Goal: Navigation & Orientation: Find specific page/section

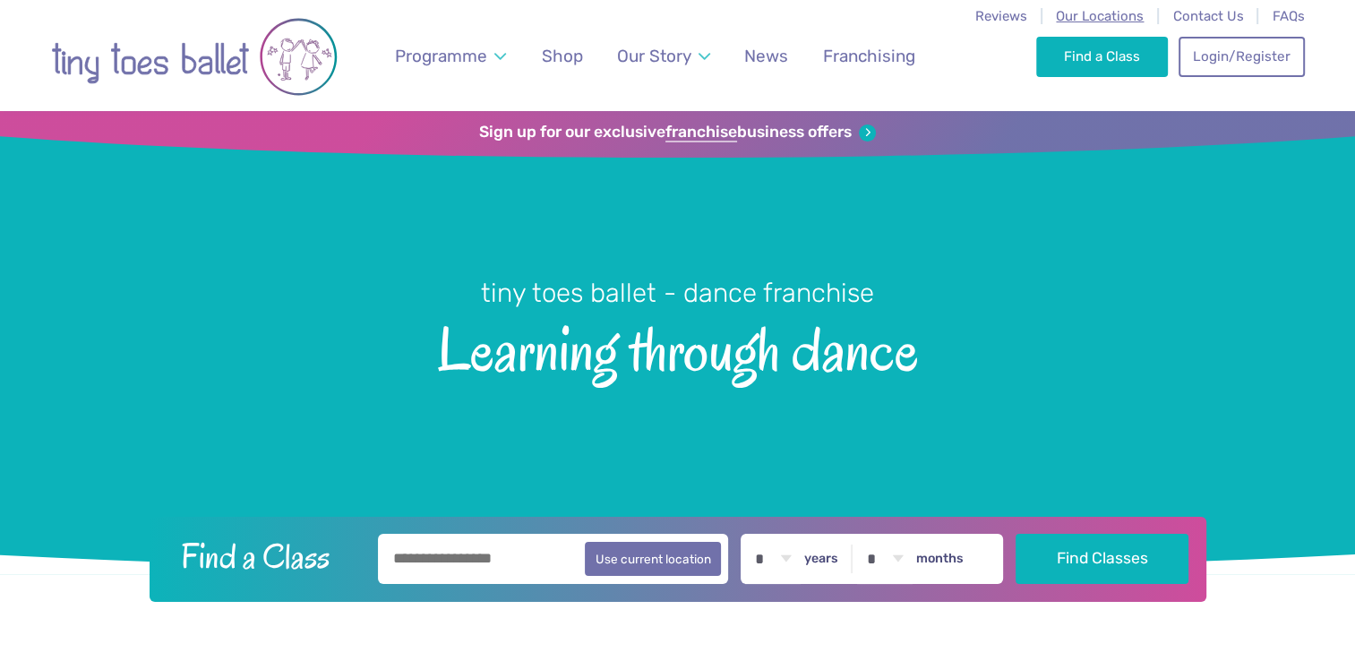
click at [1101, 10] on span "Our Locations" at bounding box center [1100, 16] width 88 height 16
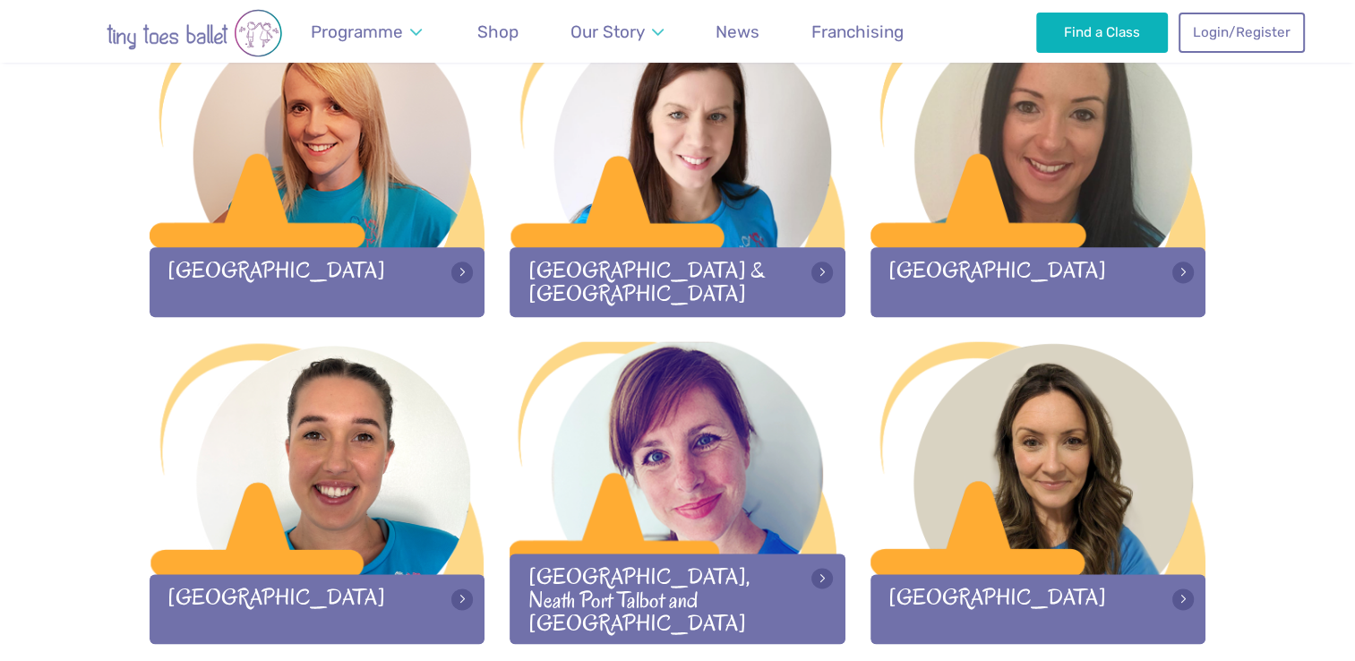
scroll to position [2261, 0]
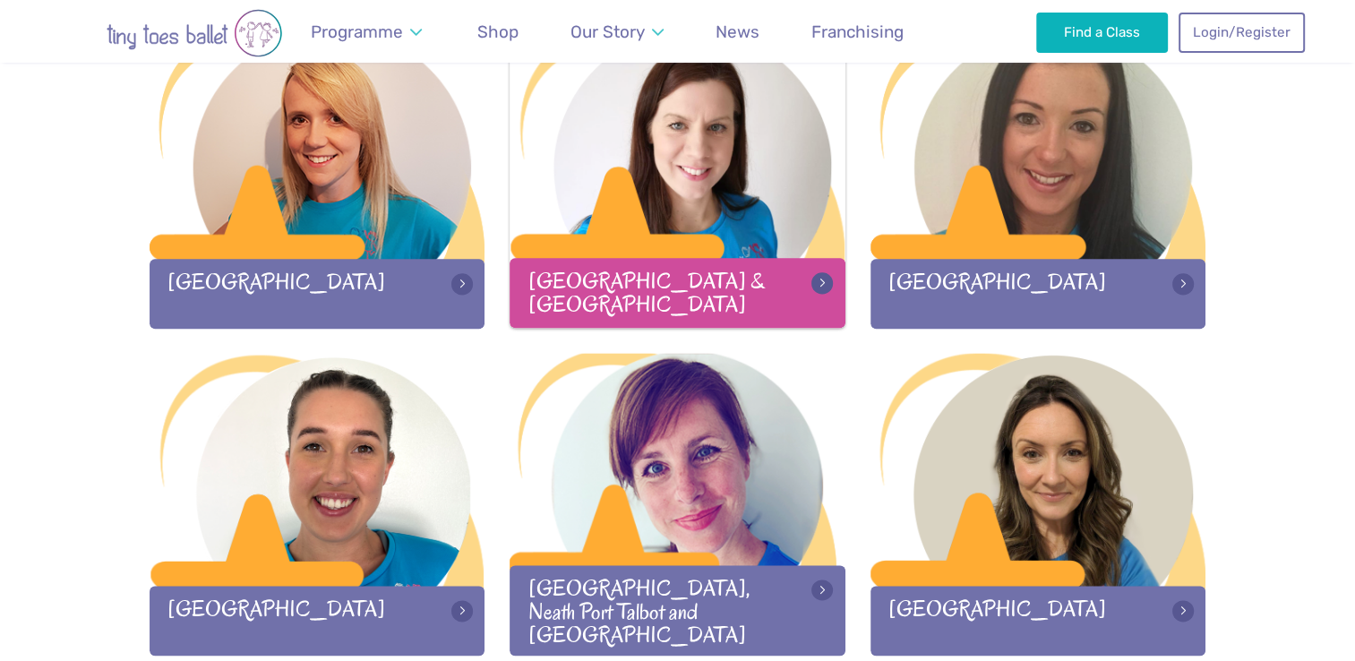
click at [742, 192] on div at bounding box center [678, 143] width 336 height 236
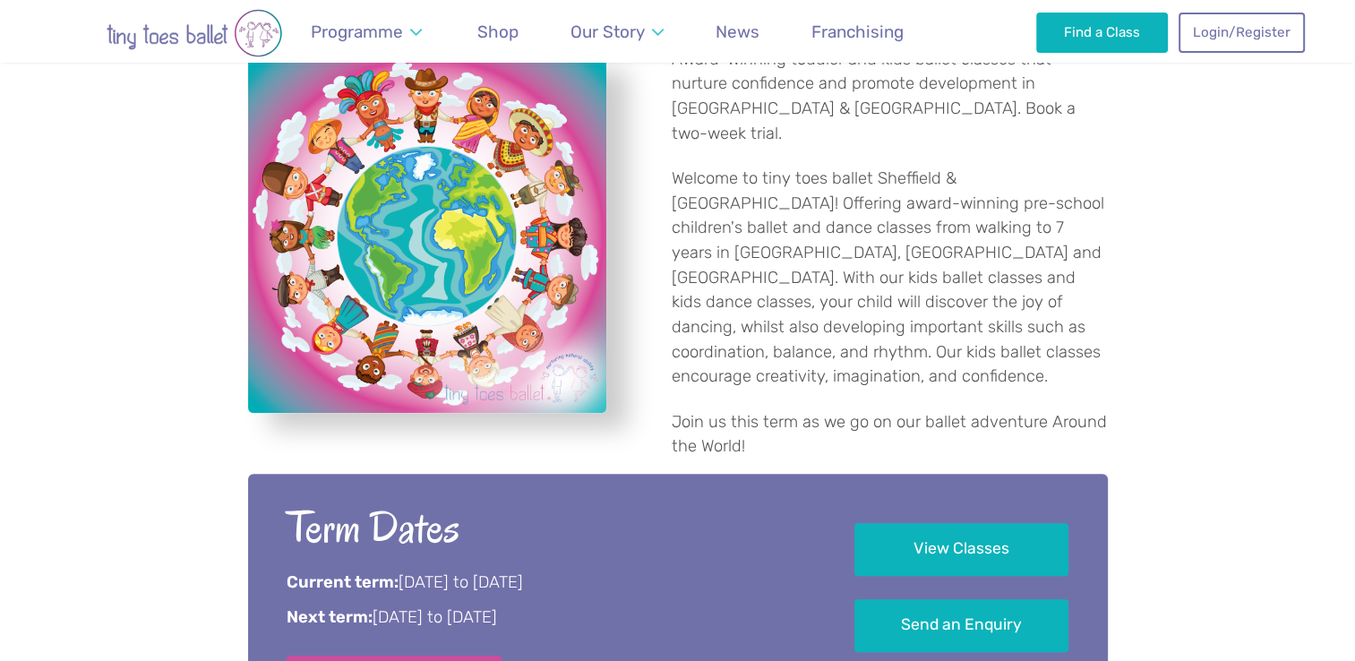
scroll to position [576, 0]
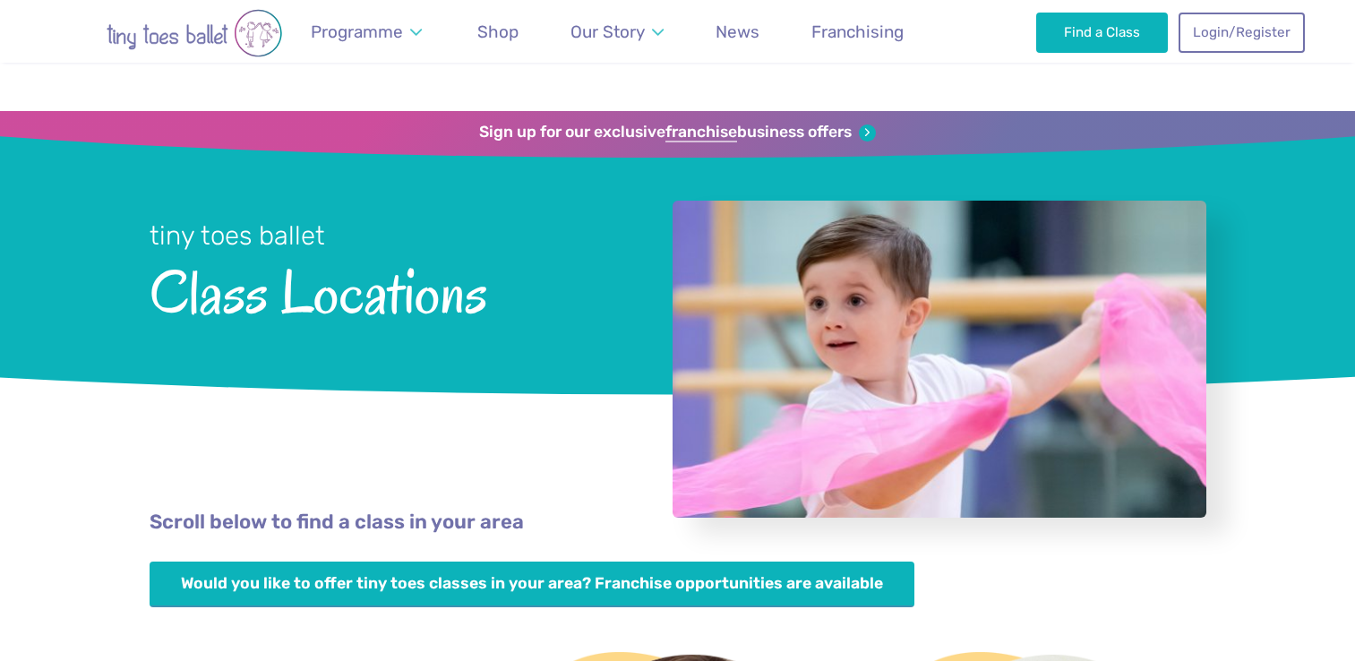
scroll to position [2261, 0]
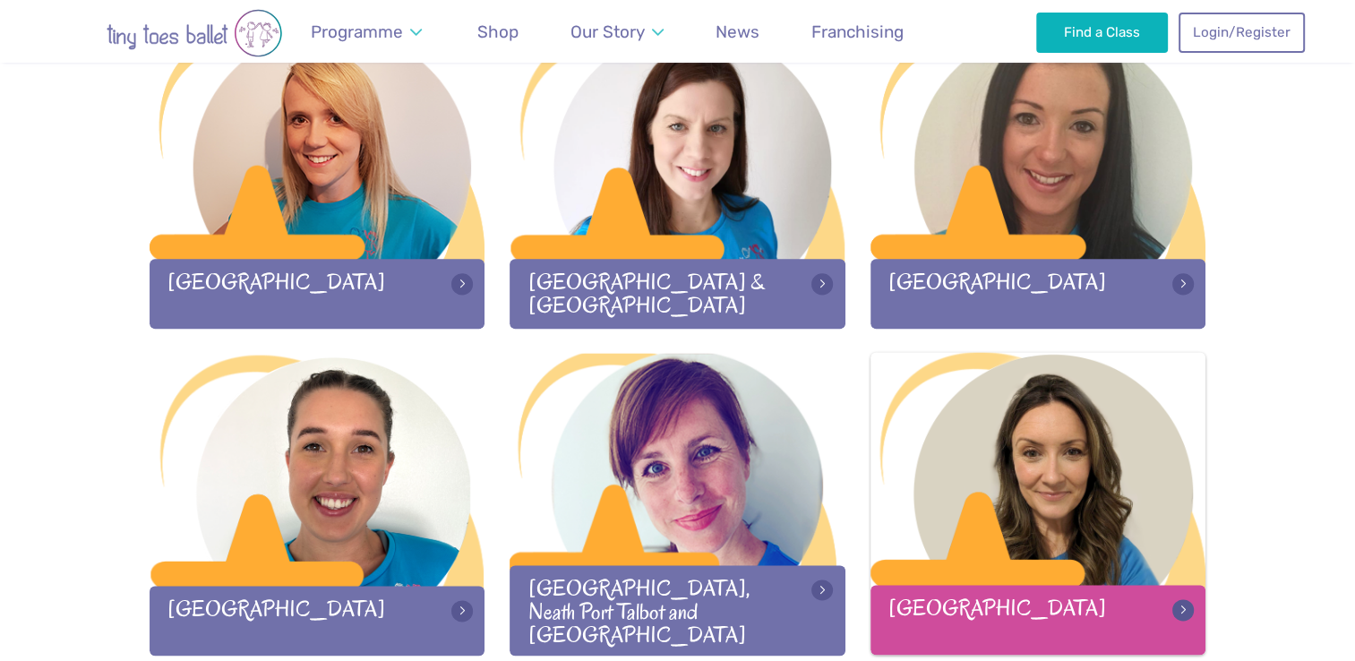
click at [1106, 507] on div at bounding box center [1039, 470] width 336 height 236
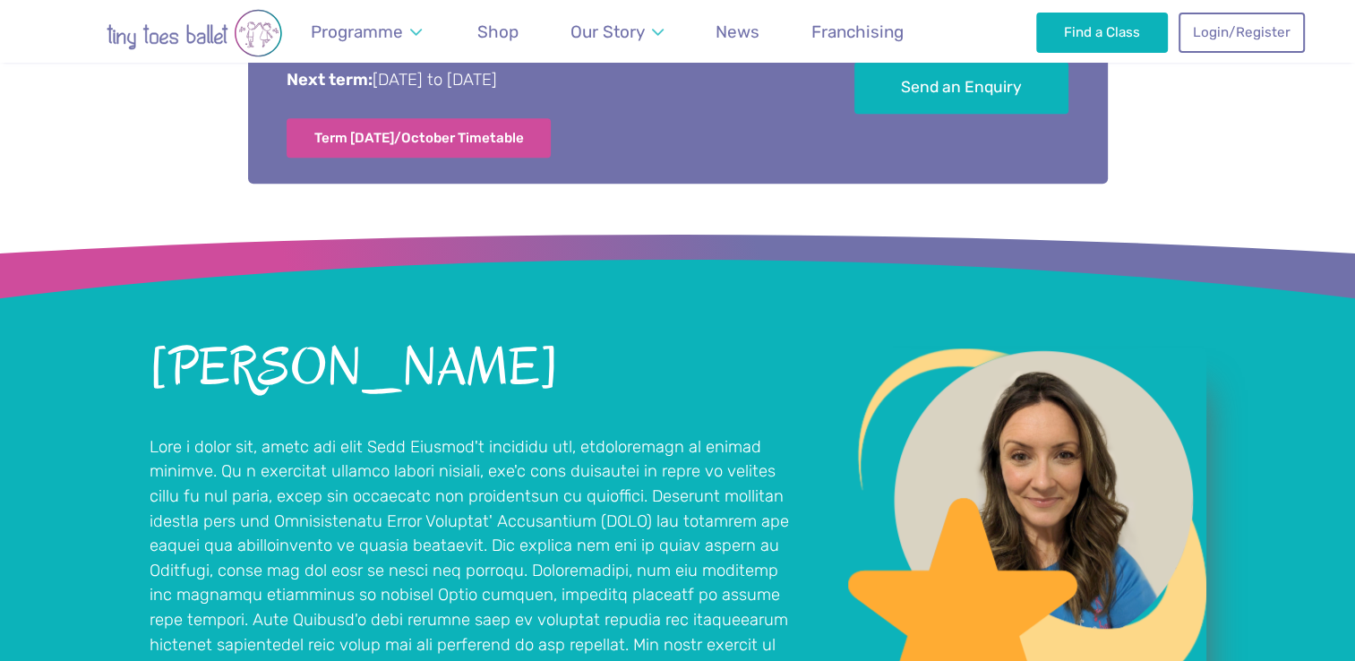
scroll to position [1173, 0]
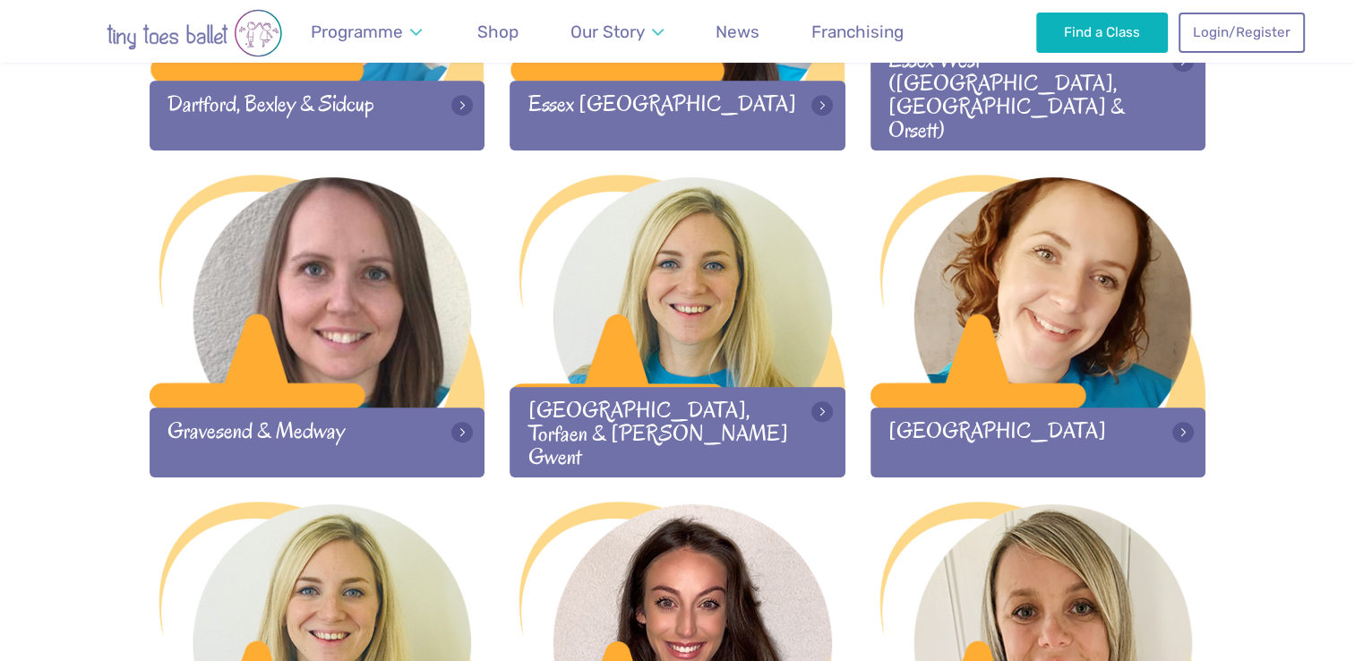
scroll to position [1457, 0]
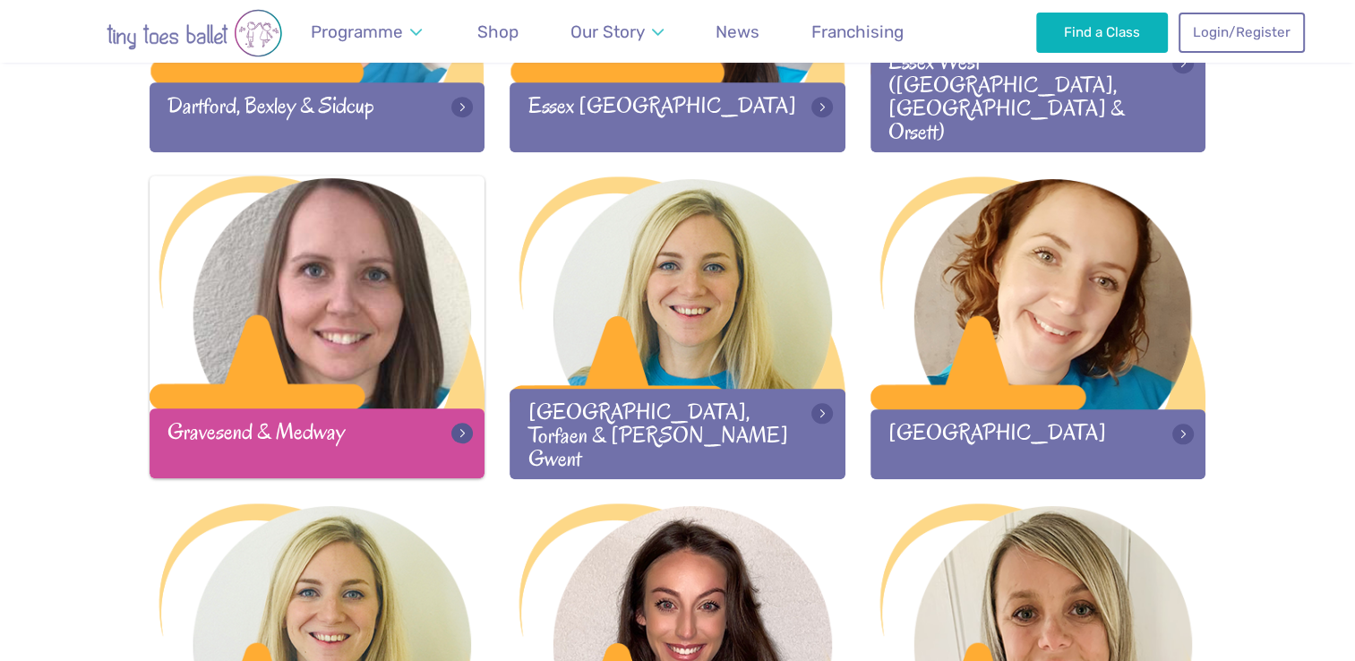
click at [319, 320] on div at bounding box center [318, 294] width 336 height 236
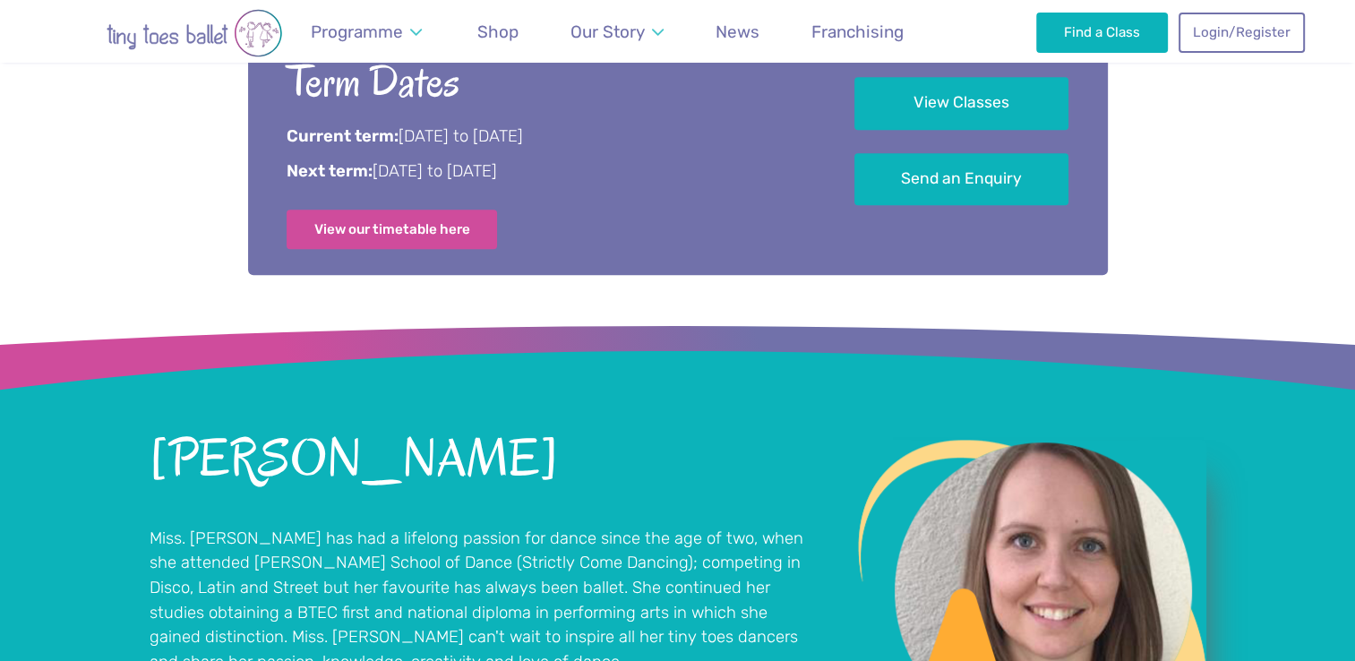
scroll to position [1081, 0]
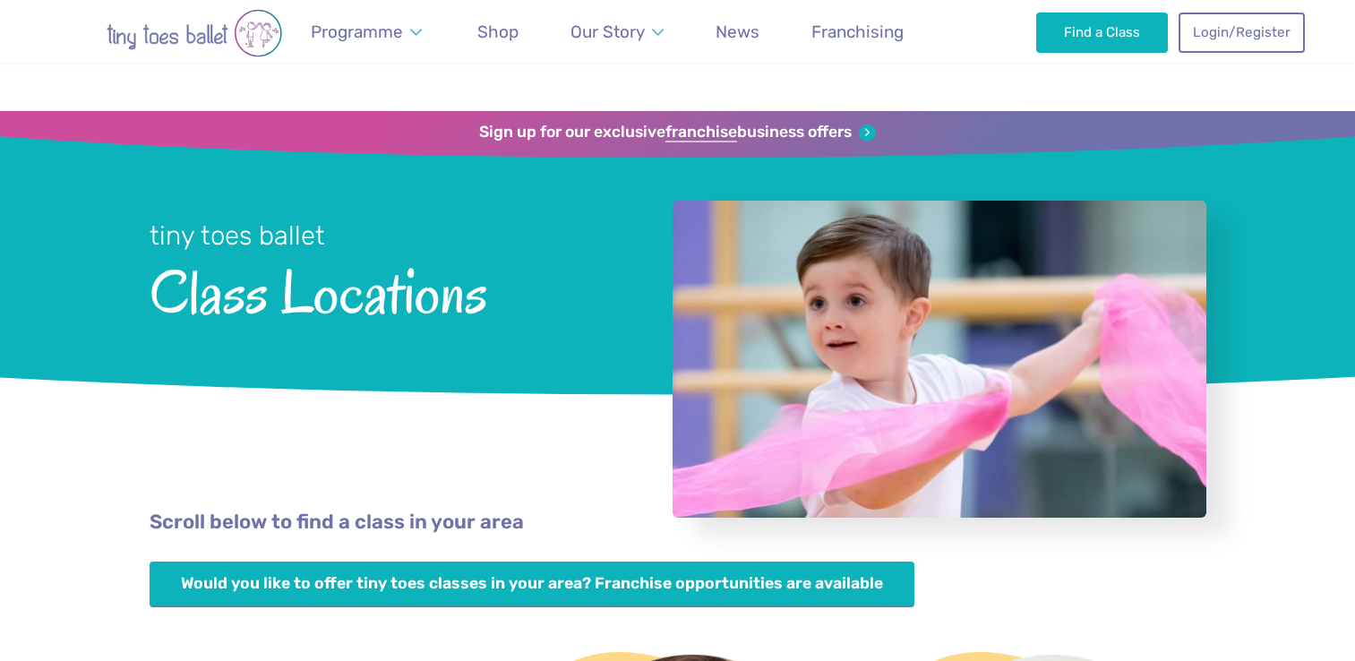
scroll to position [1457, 0]
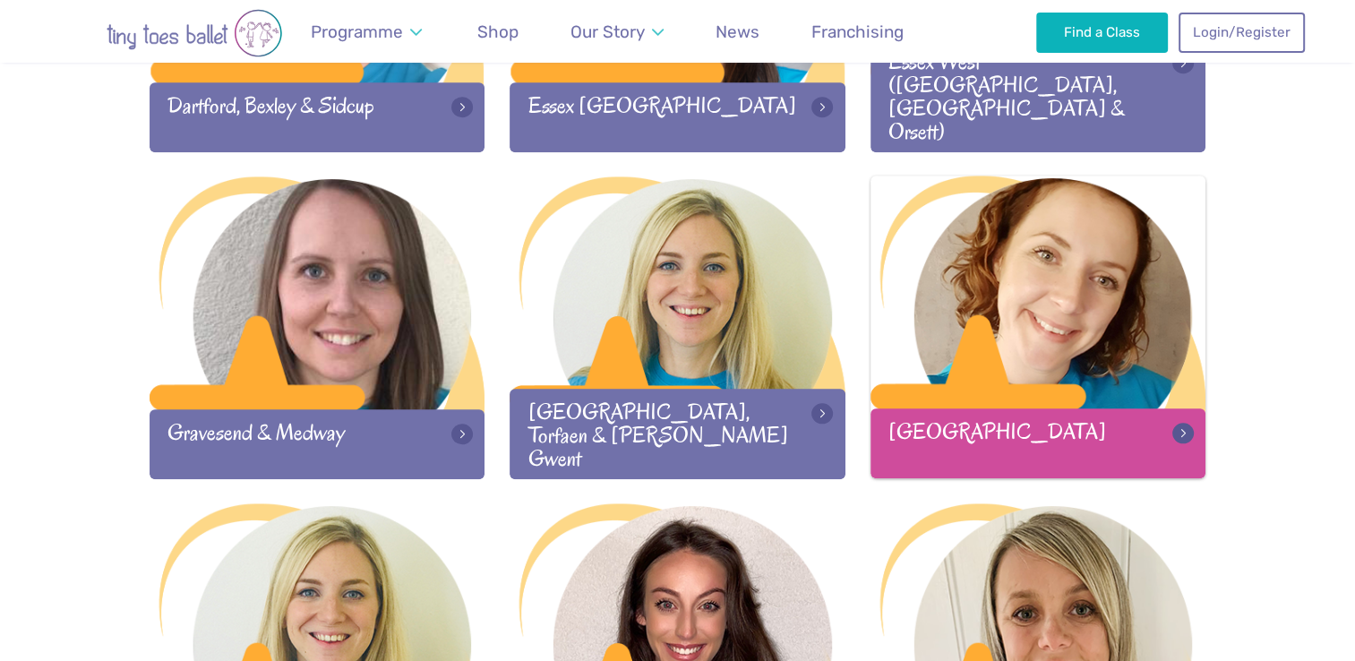
click at [1089, 294] on div at bounding box center [1039, 294] width 336 height 236
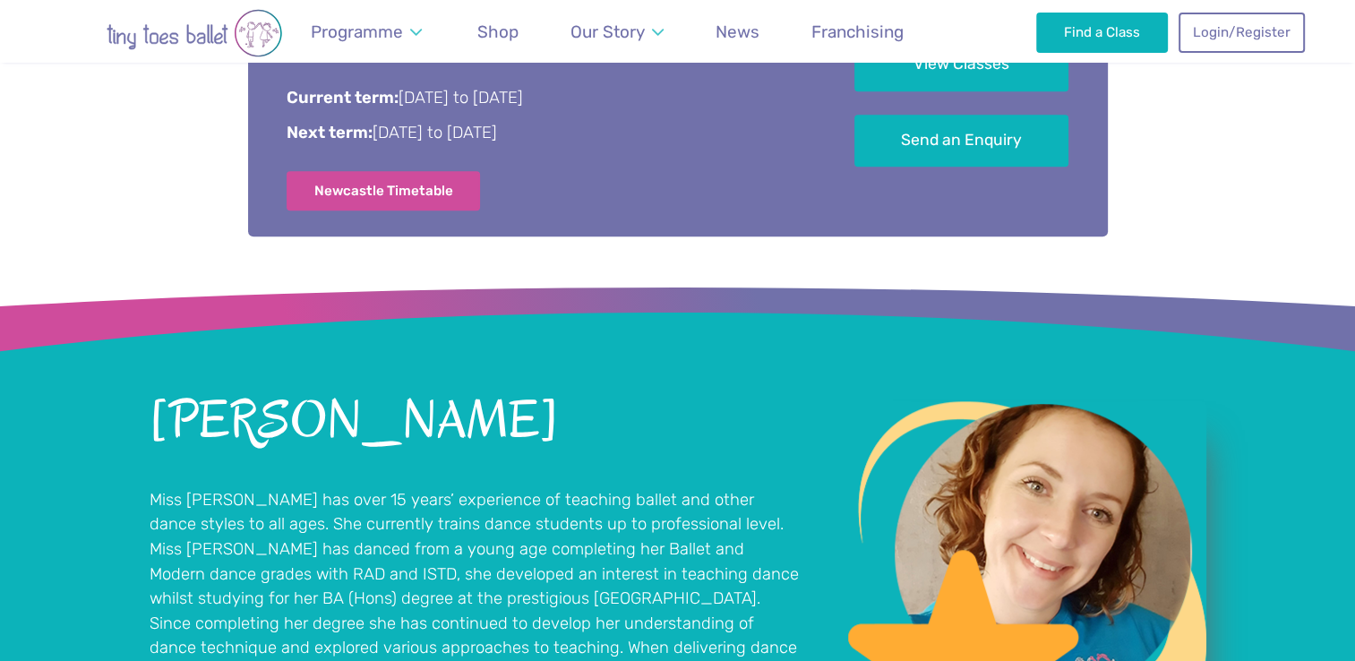
scroll to position [1031, 0]
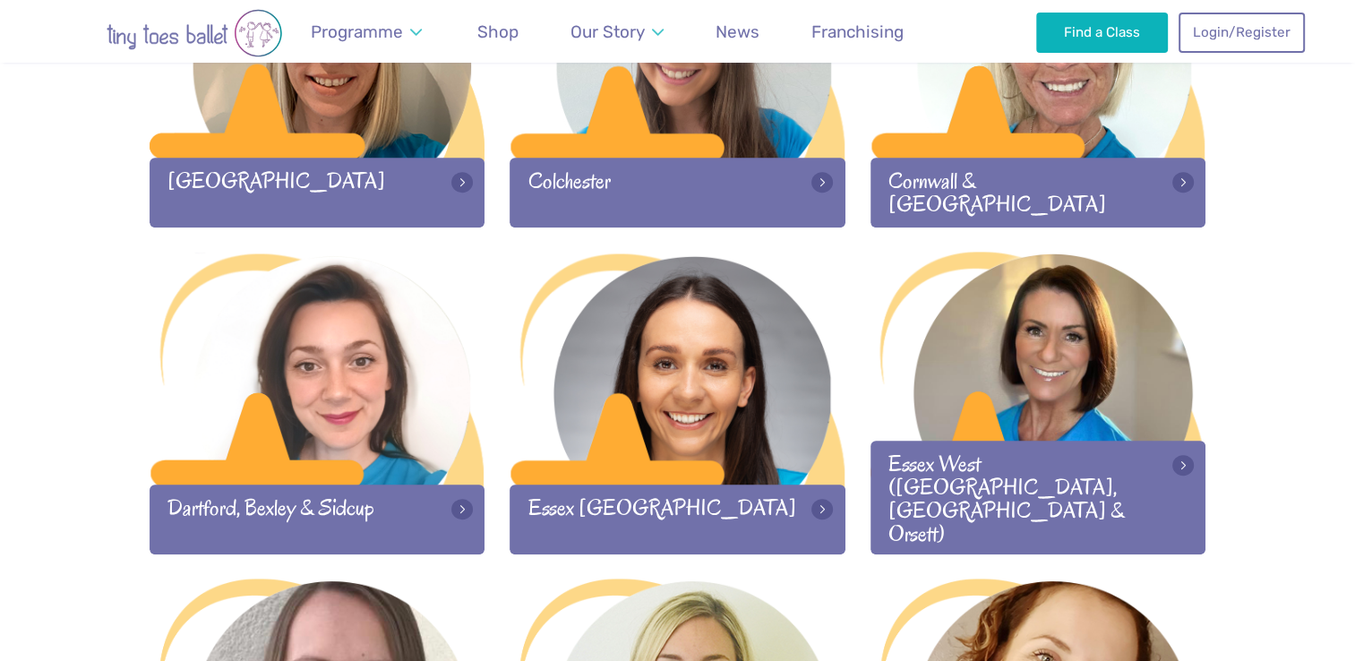
scroll to position [1022, 0]
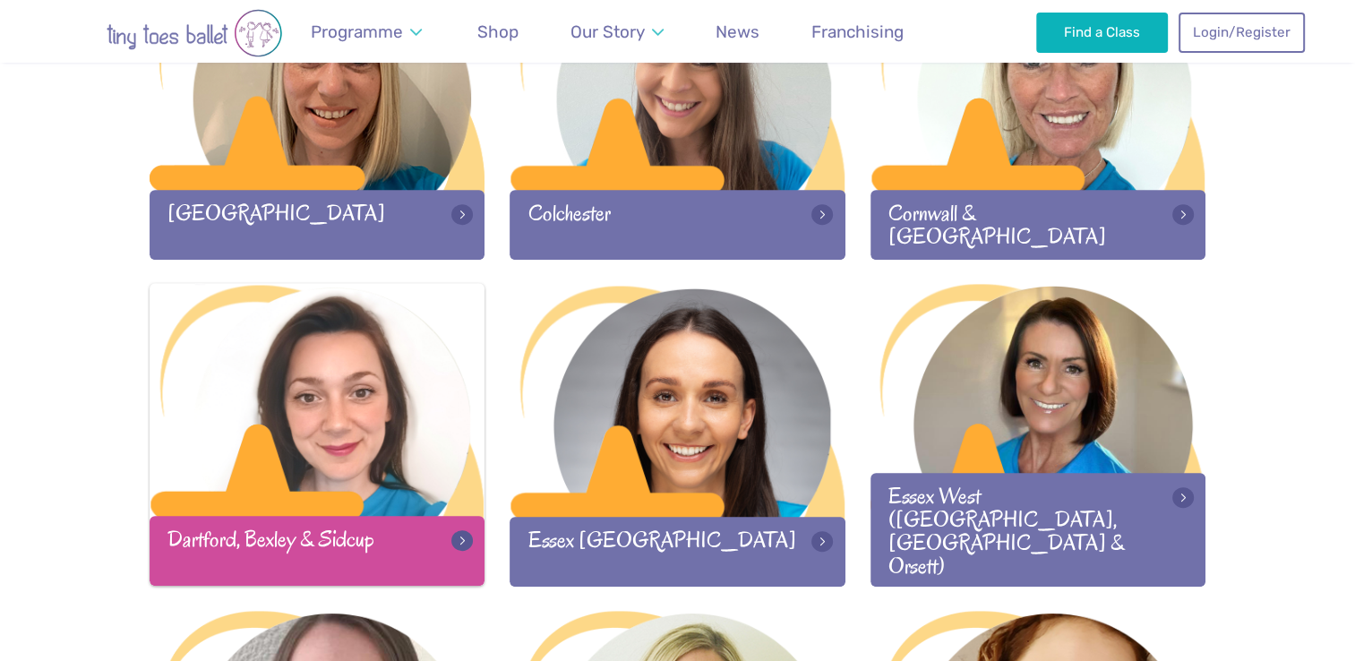
click at [385, 405] on div at bounding box center [318, 401] width 336 height 236
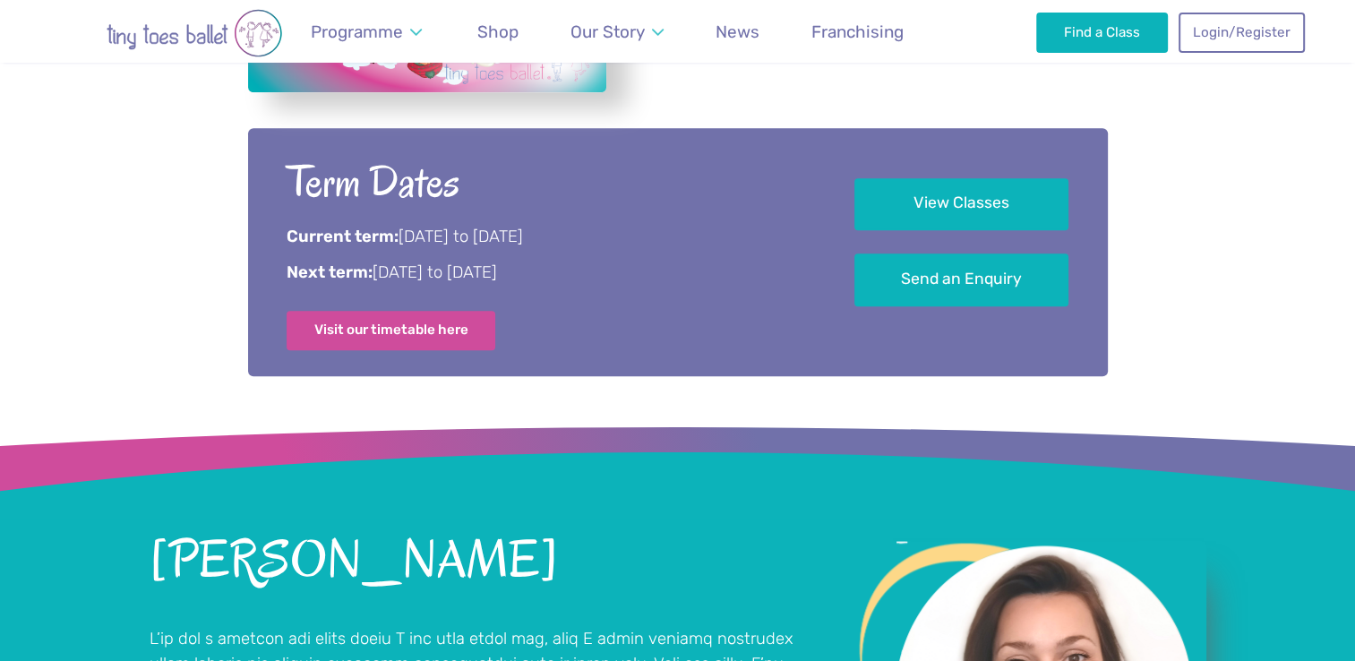
scroll to position [907, 0]
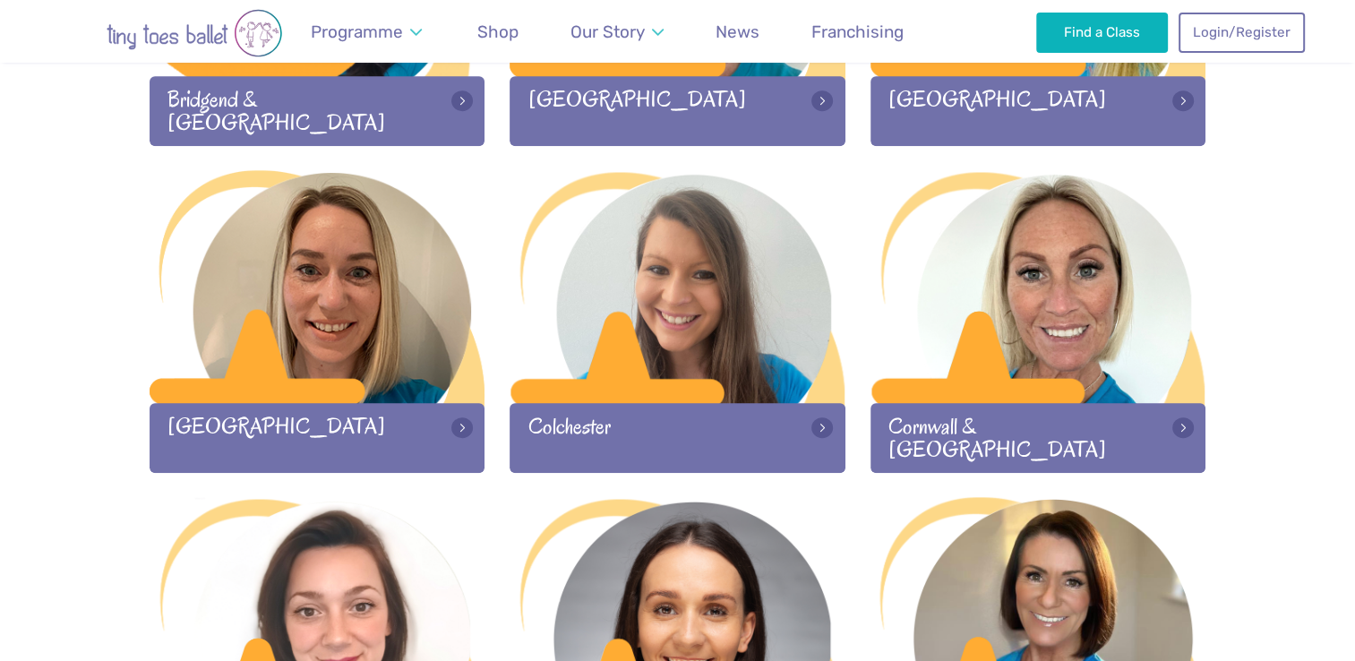
scroll to position [807, 0]
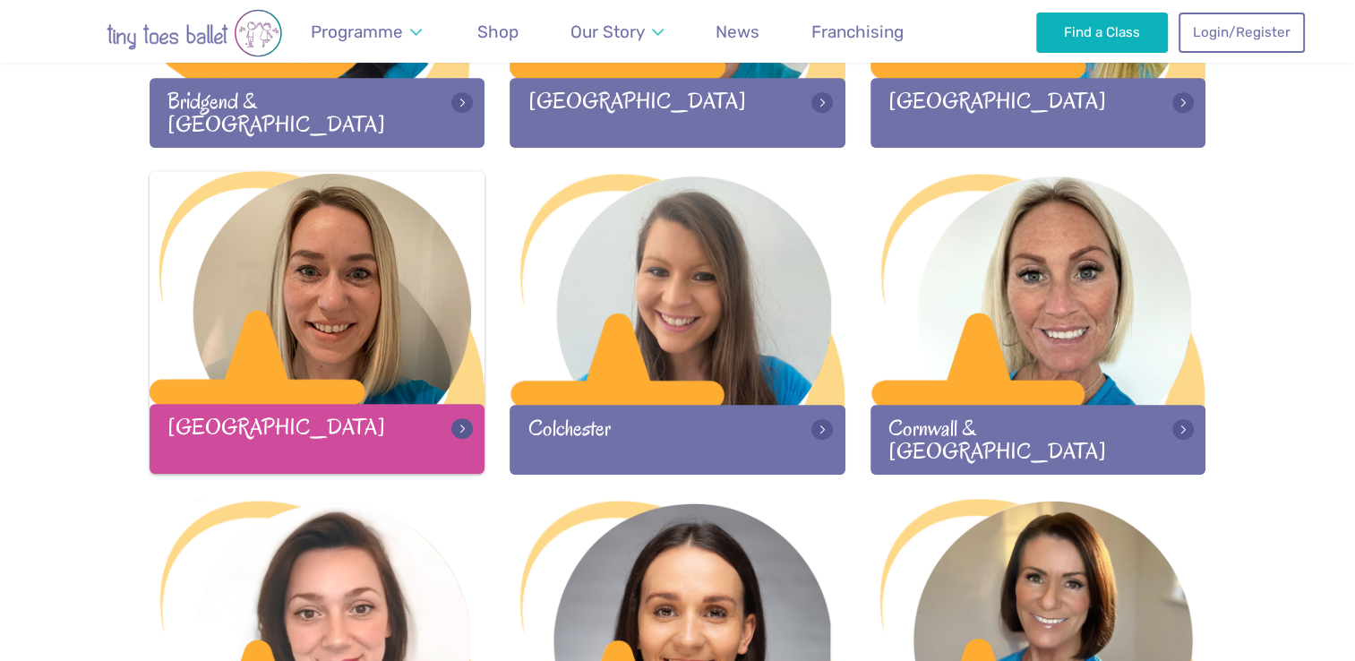
click at [379, 343] on div at bounding box center [318, 289] width 336 height 236
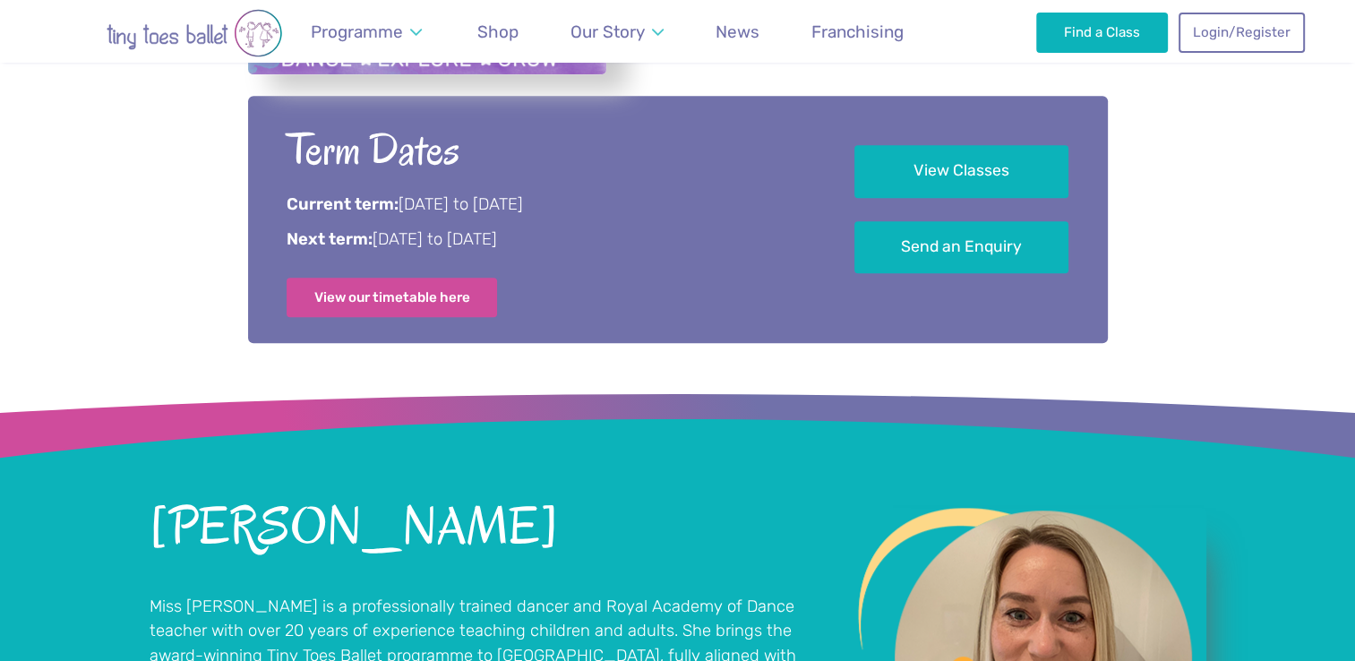
scroll to position [924, 0]
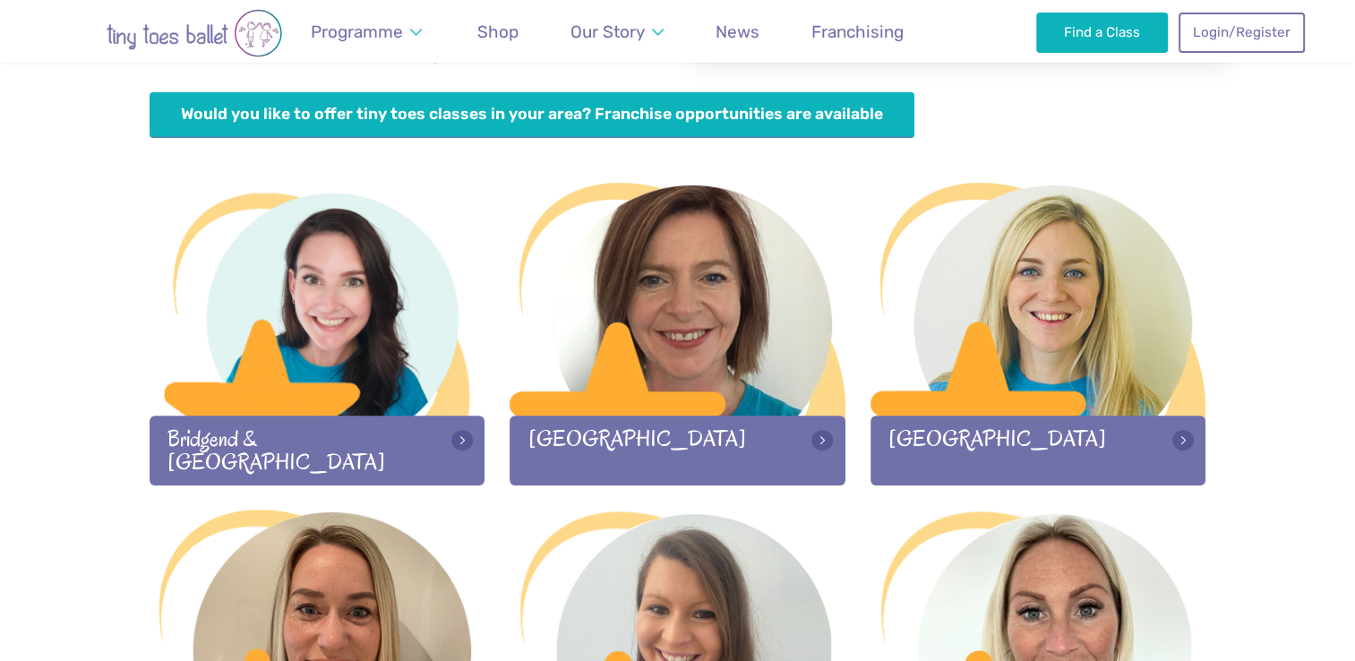
scroll to position [464, 0]
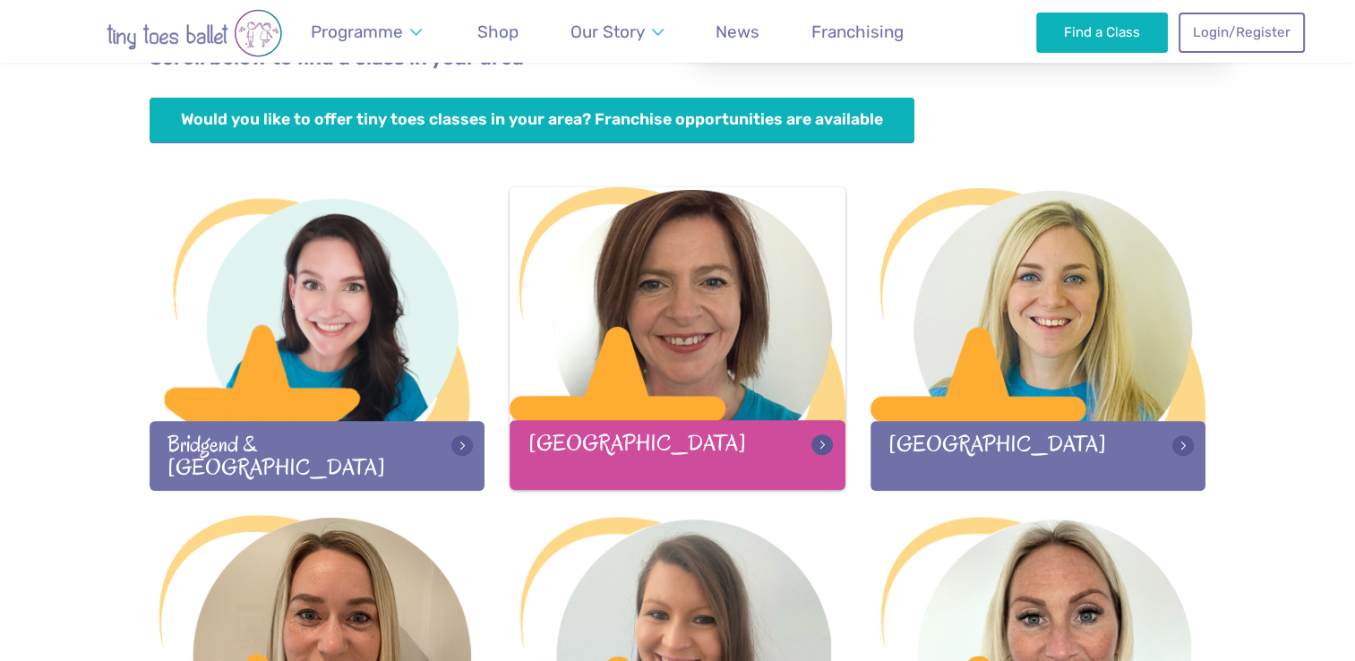
click at [742, 326] on div at bounding box center [678, 305] width 336 height 236
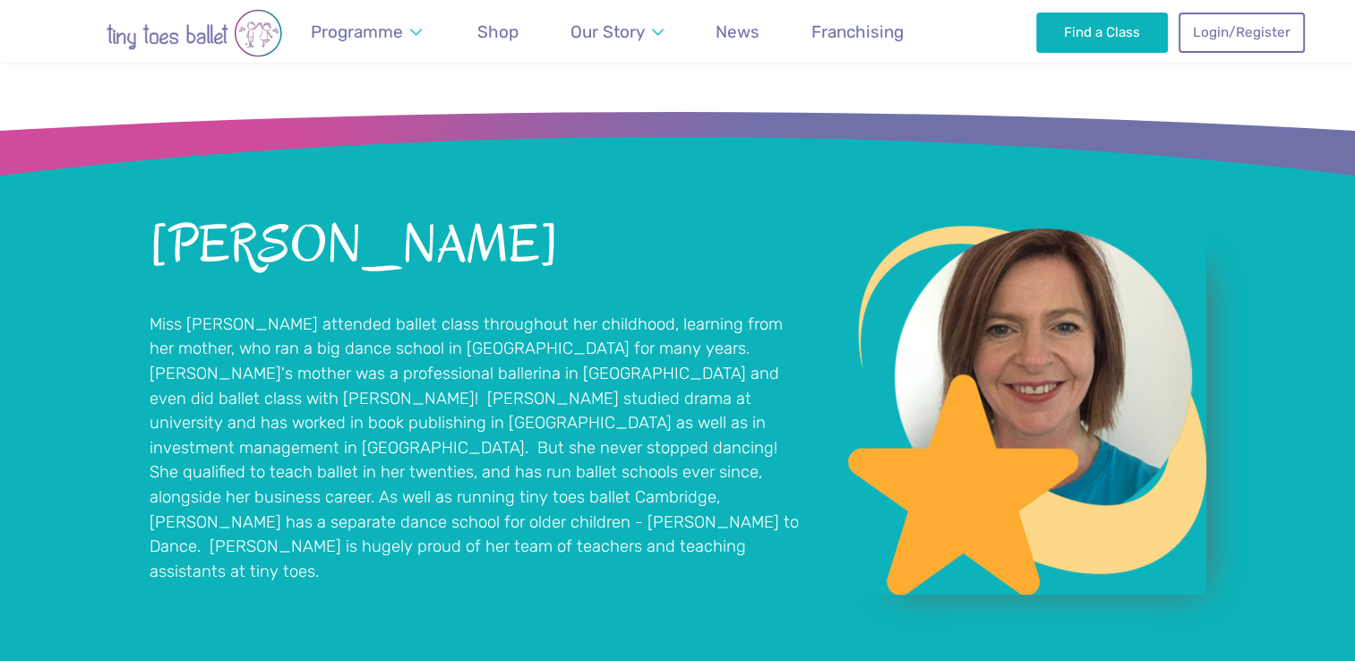
scroll to position [1204, 0]
click at [19, 4] on nav "Reviews Our Locations Contact Us FAQs Programme Weekly Classes Inclusive Dance …" at bounding box center [677, 31] width 1355 height 63
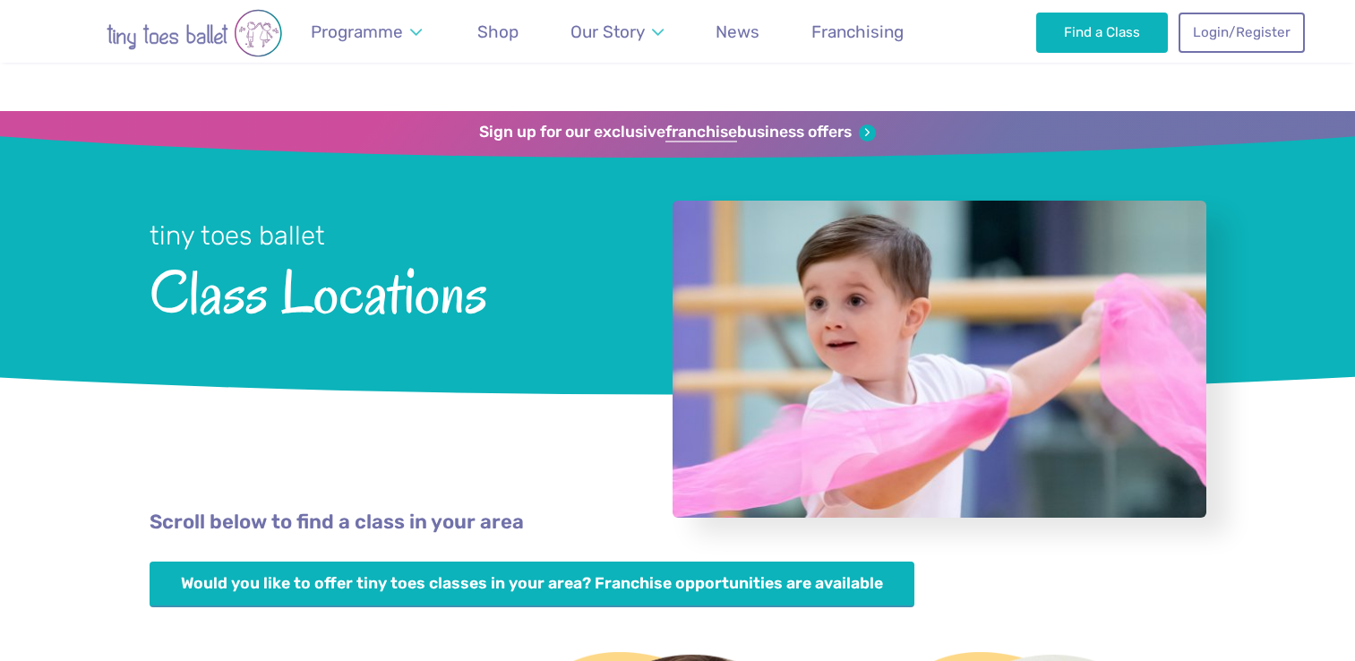
scroll to position [464, 0]
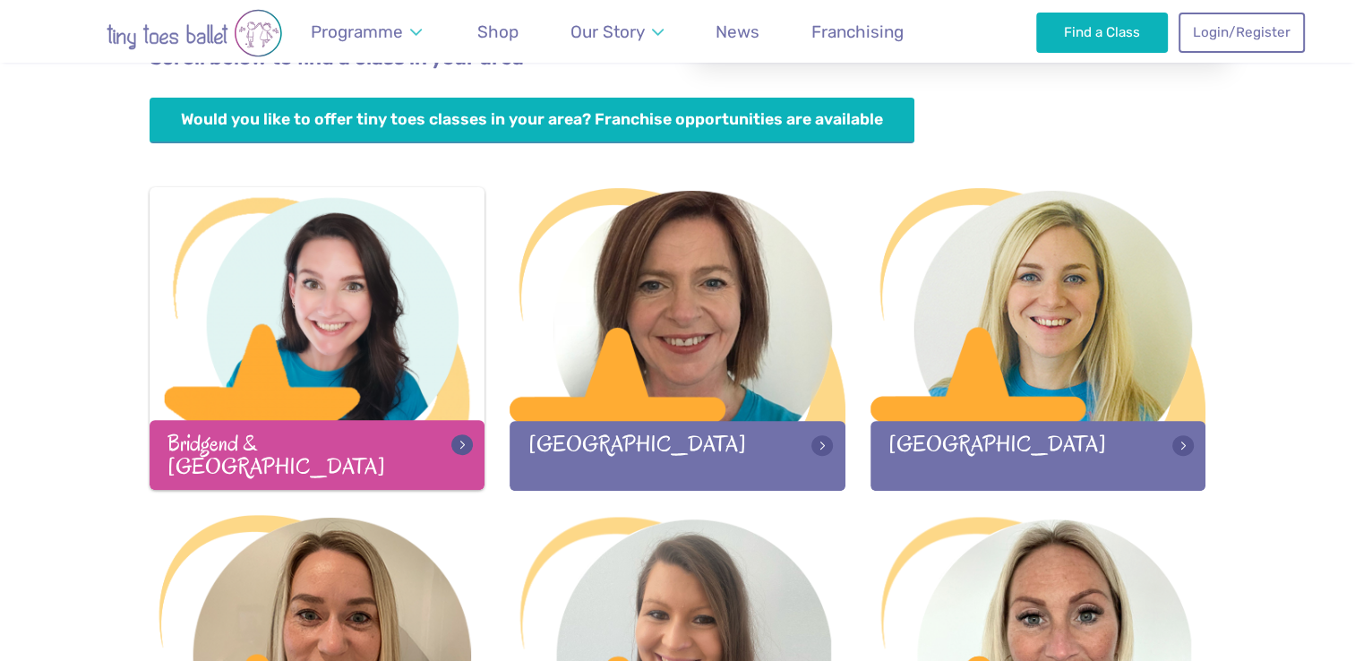
click at [386, 359] on div at bounding box center [318, 305] width 336 height 236
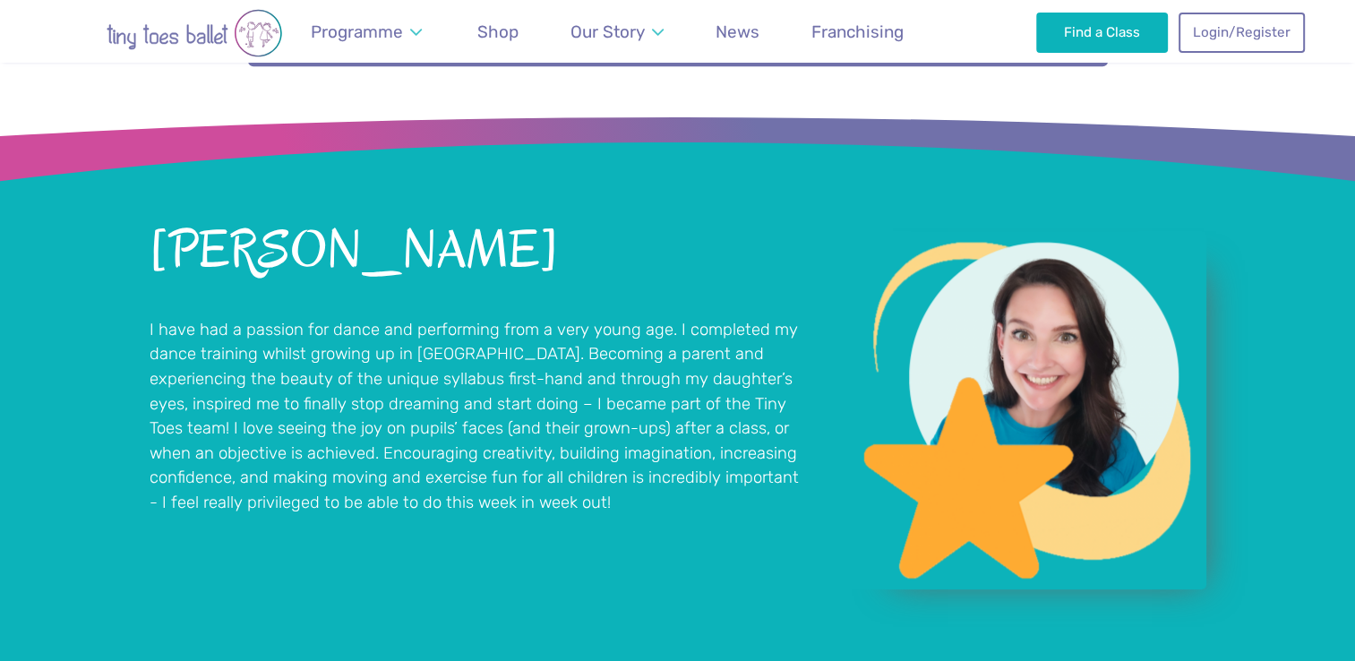
scroll to position [1201, 0]
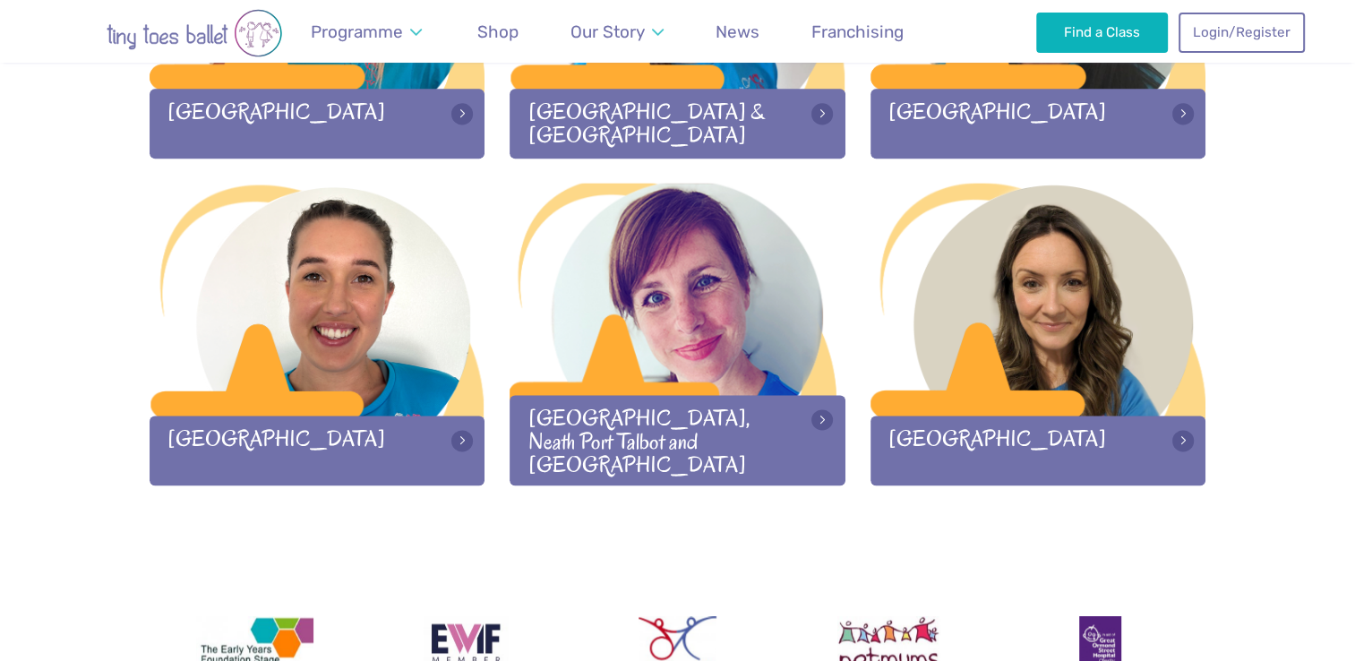
scroll to position [2430, 0]
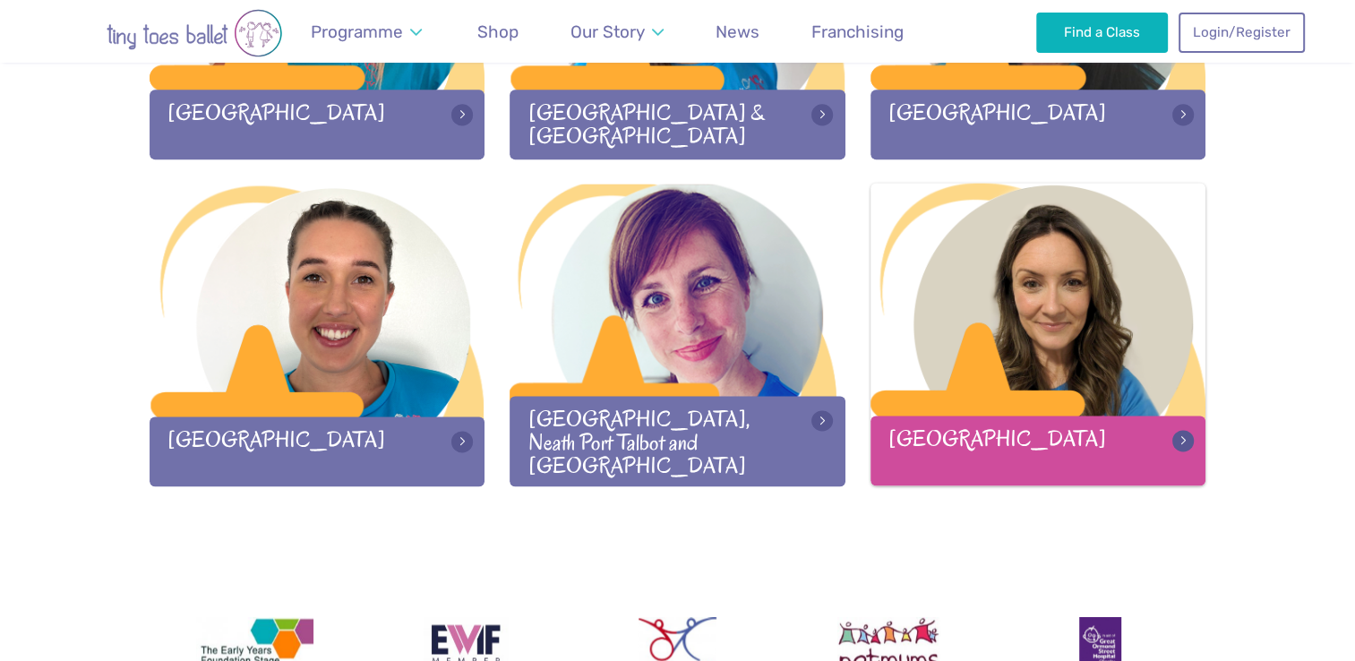
click at [1128, 405] on div at bounding box center [1039, 301] width 336 height 236
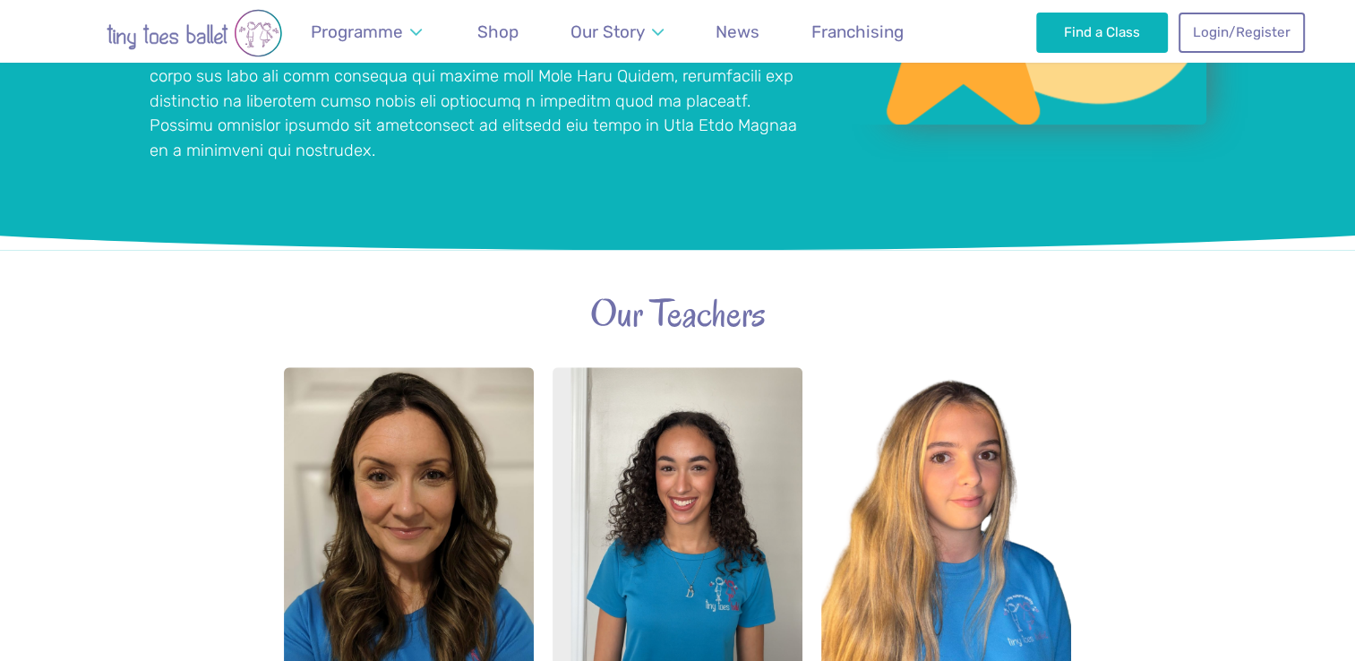
scroll to position [1759, 0]
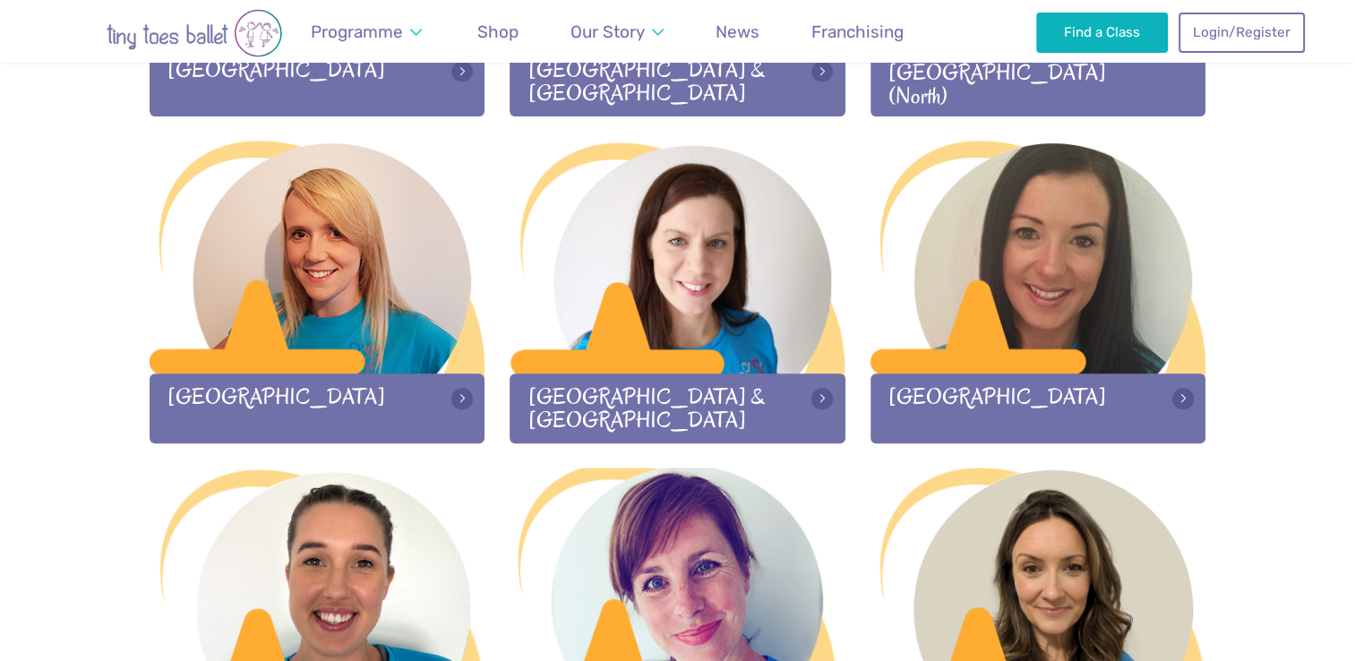
scroll to position [2142, 0]
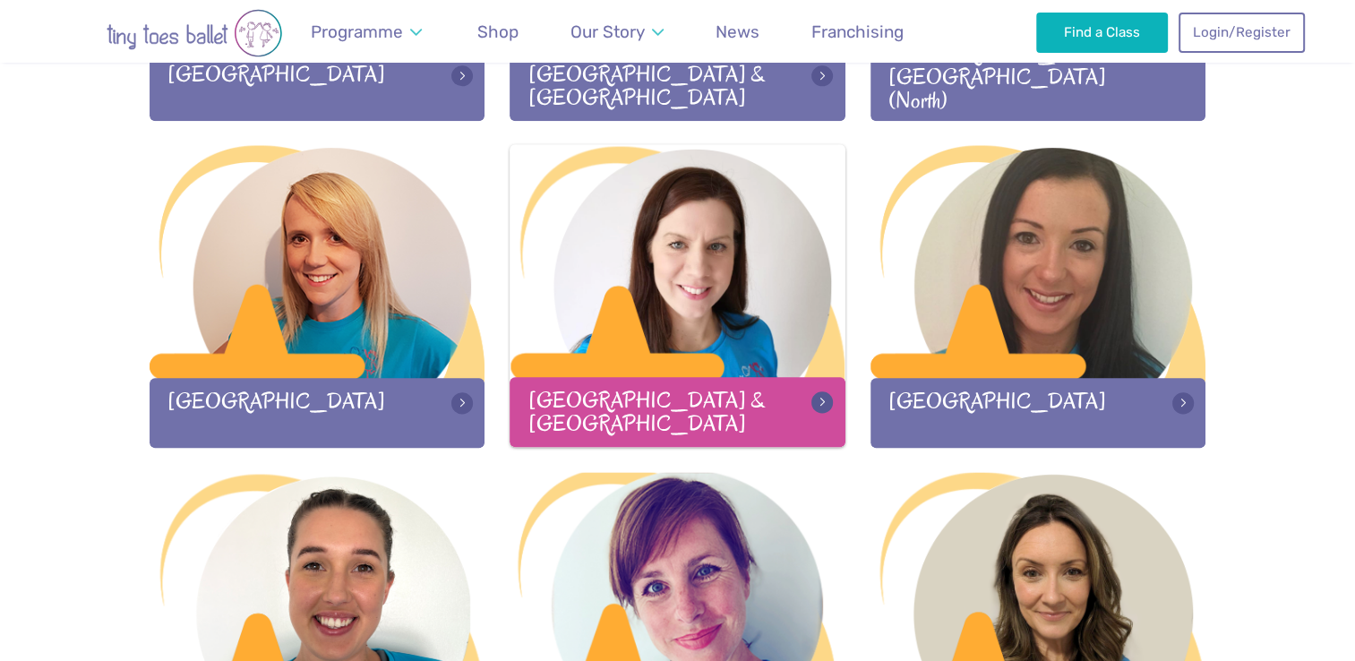
click at [753, 322] on div at bounding box center [678, 262] width 336 height 236
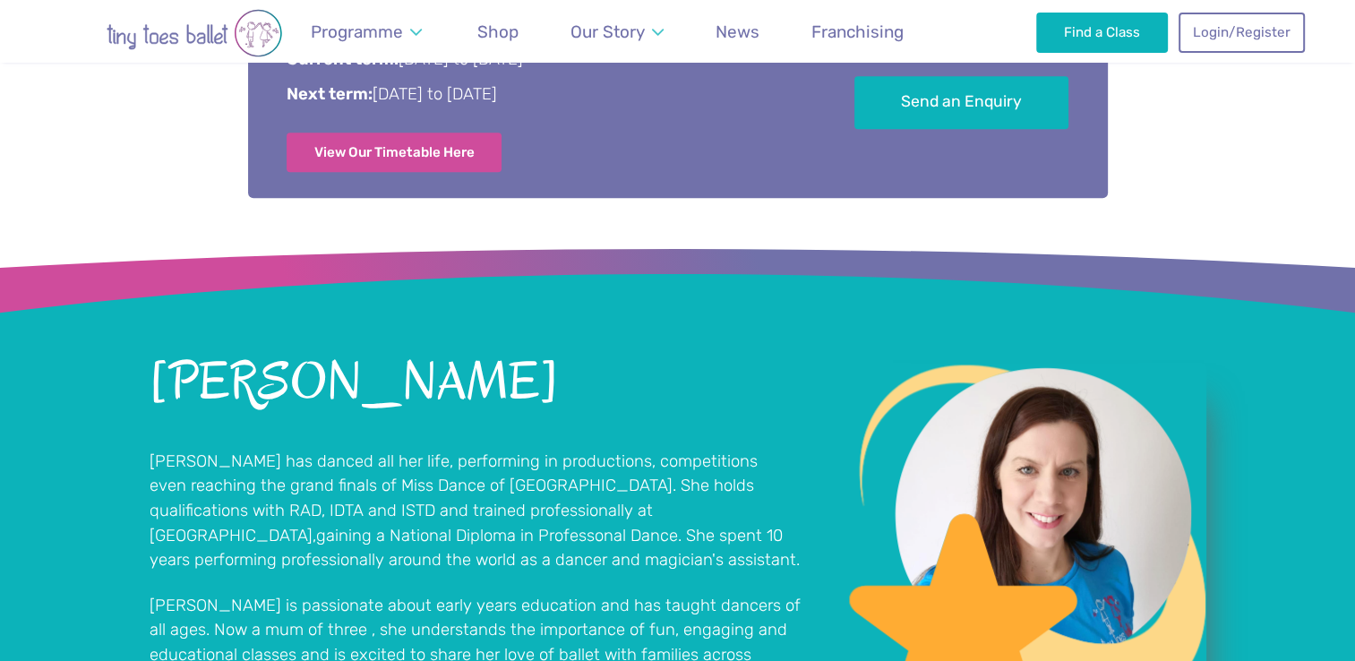
scroll to position [1112, 0]
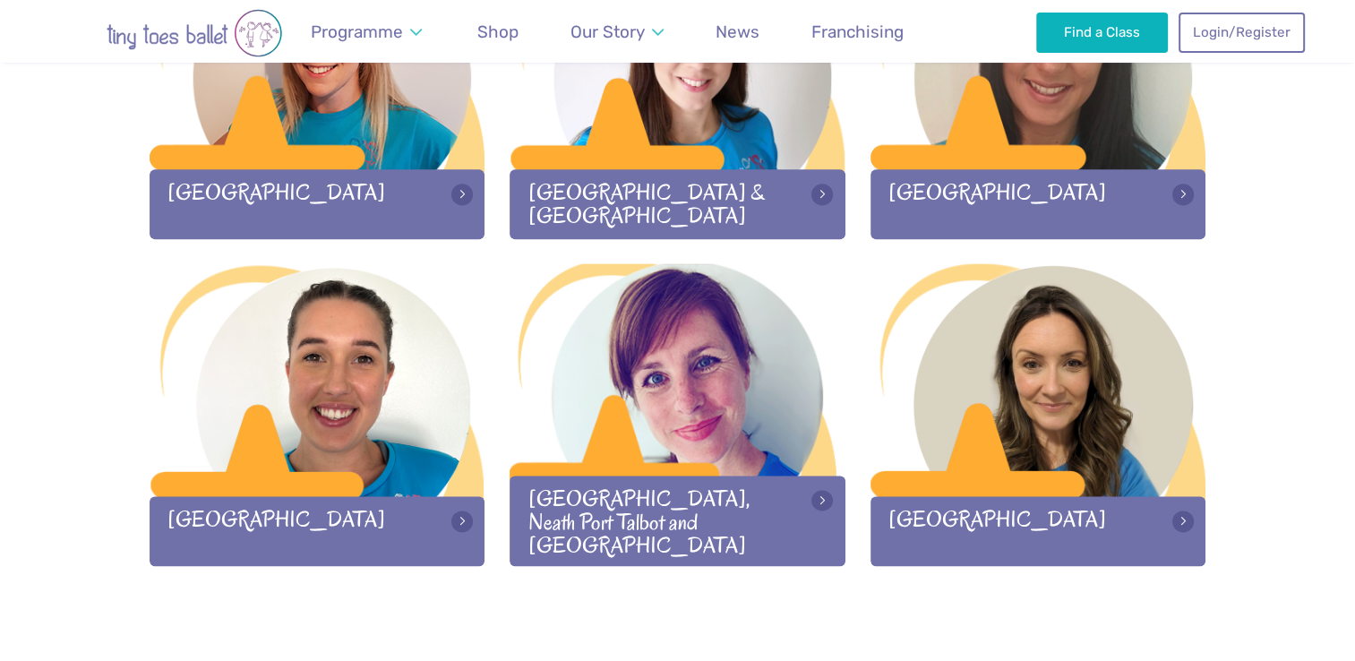
scroll to position [2346, 0]
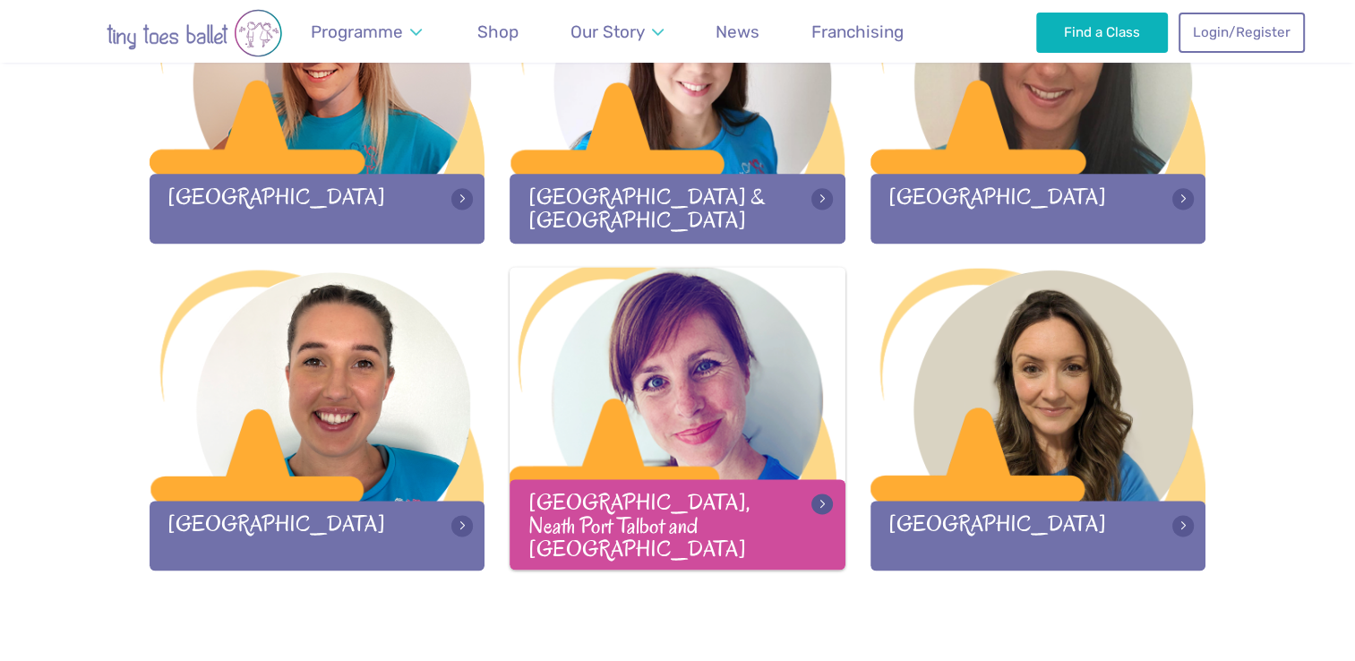
click at [606, 420] on div at bounding box center [678, 385] width 336 height 236
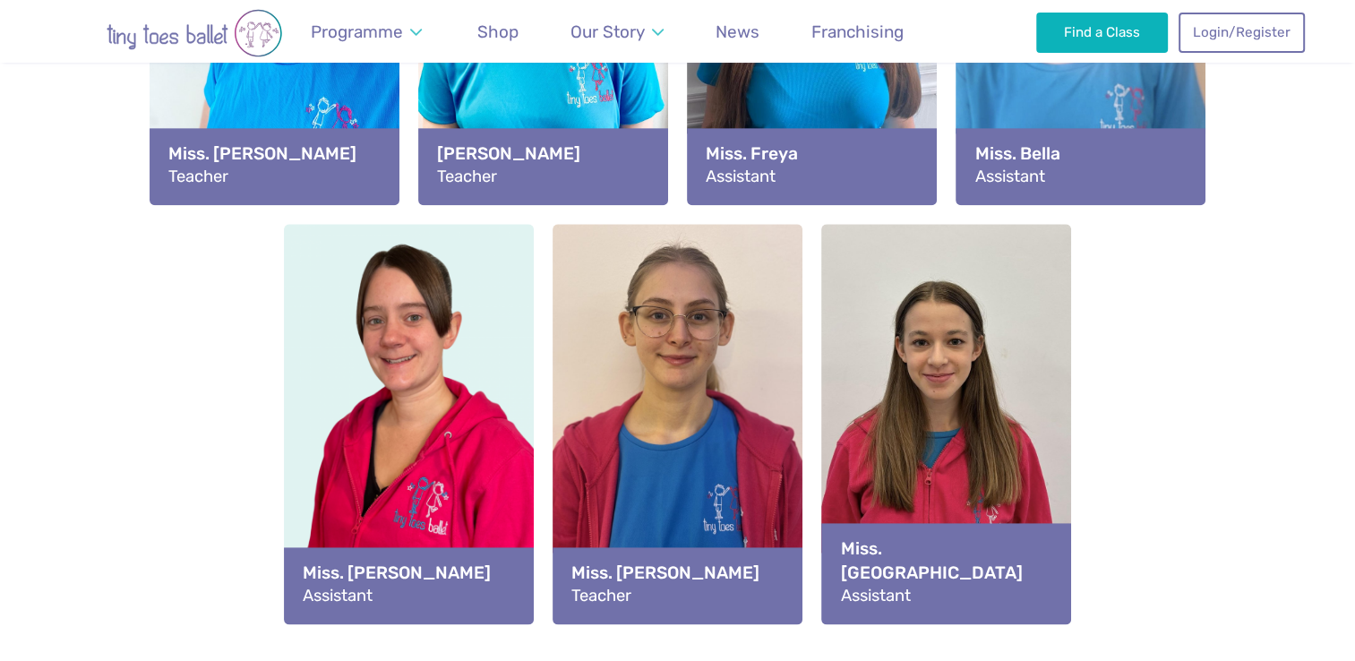
scroll to position [2307, 0]
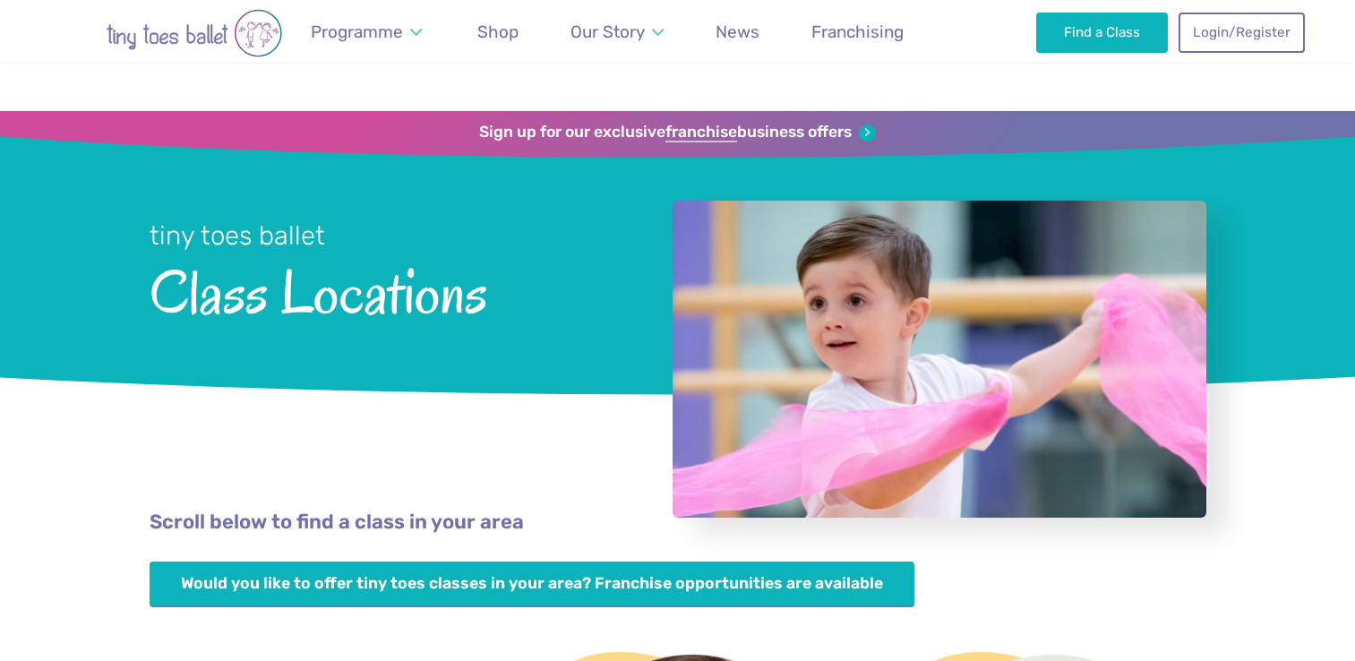
scroll to position [2346, 0]
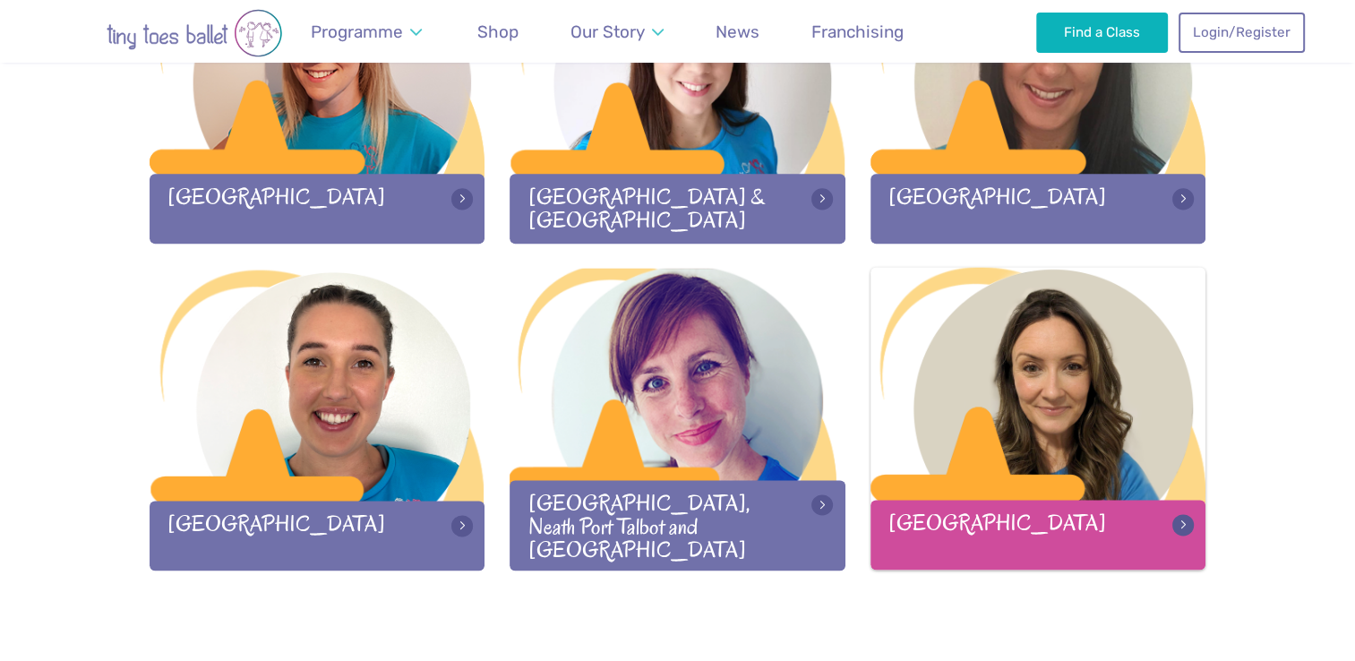
click at [1076, 418] on div at bounding box center [1039, 385] width 336 height 236
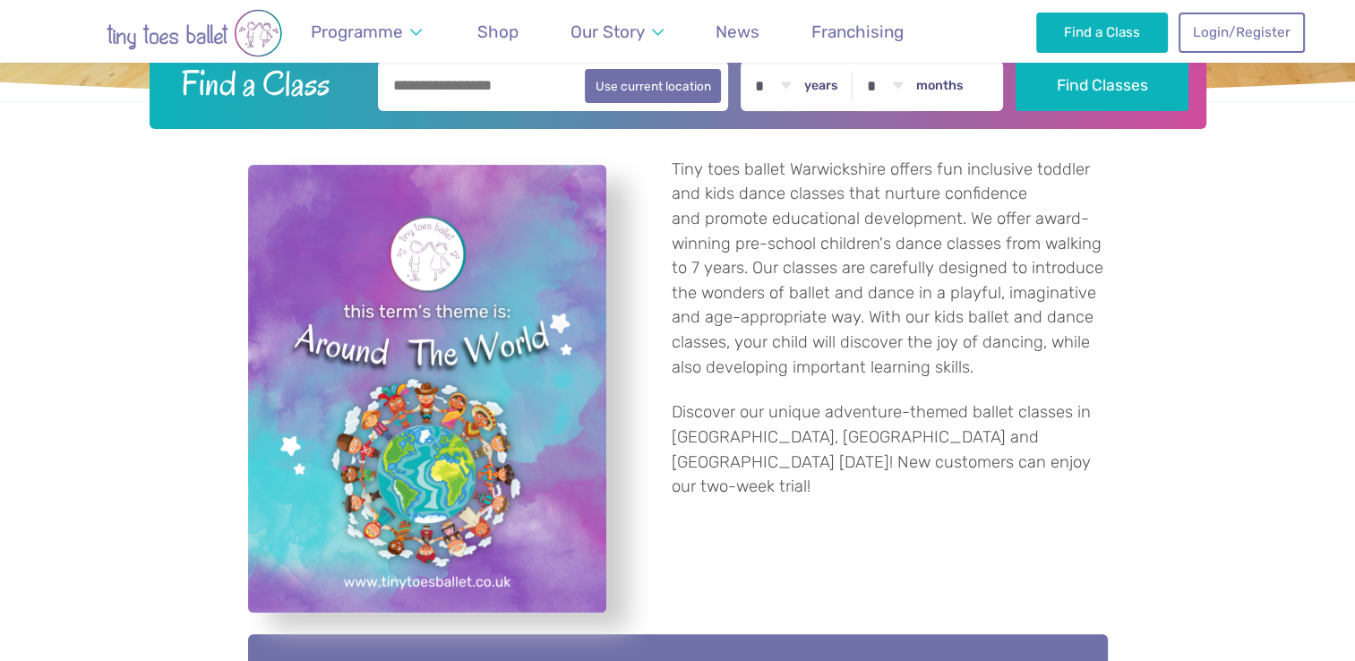
scroll to position [401, 0]
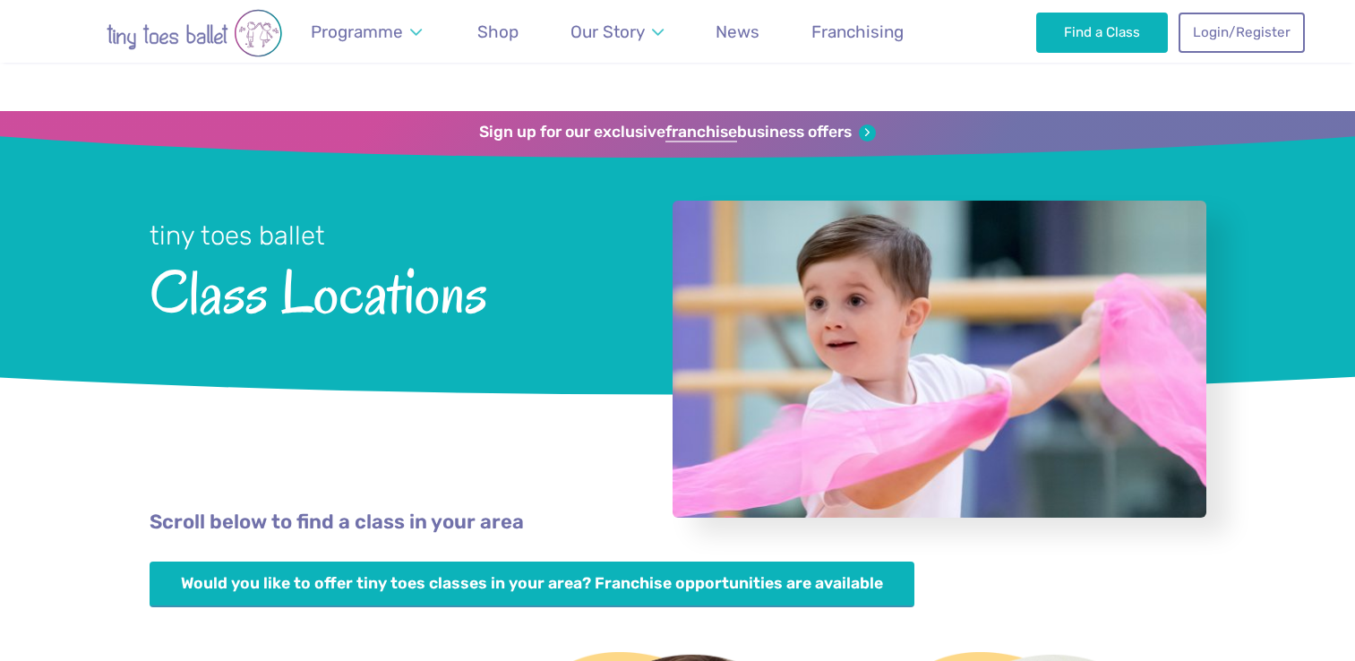
scroll to position [2346, 0]
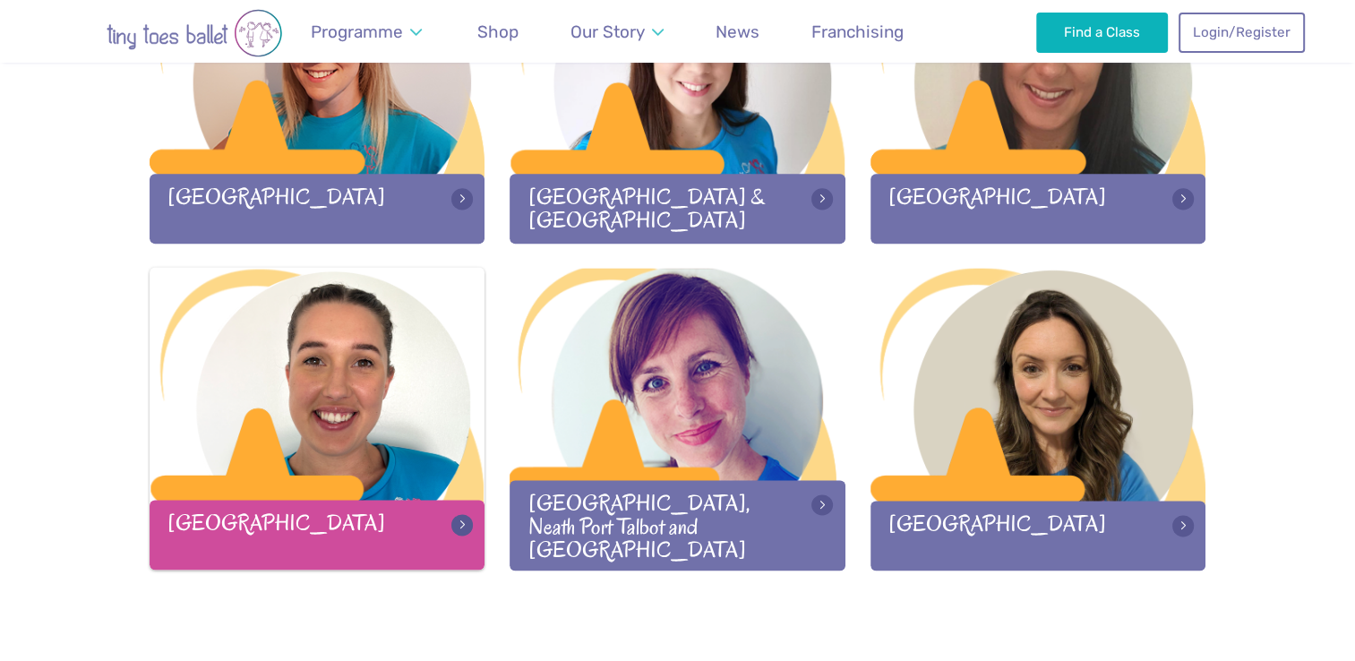
click at [212, 366] on div at bounding box center [318, 385] width 336 height 236
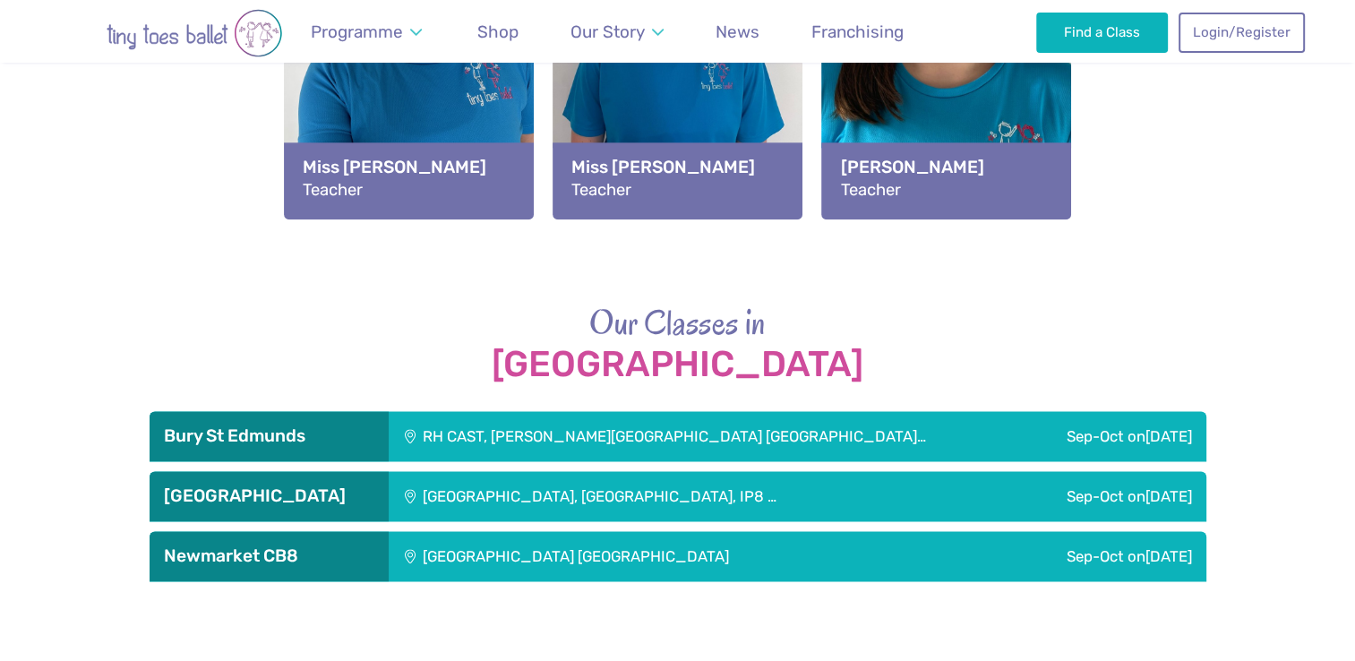
scroll to position [2200, 0]
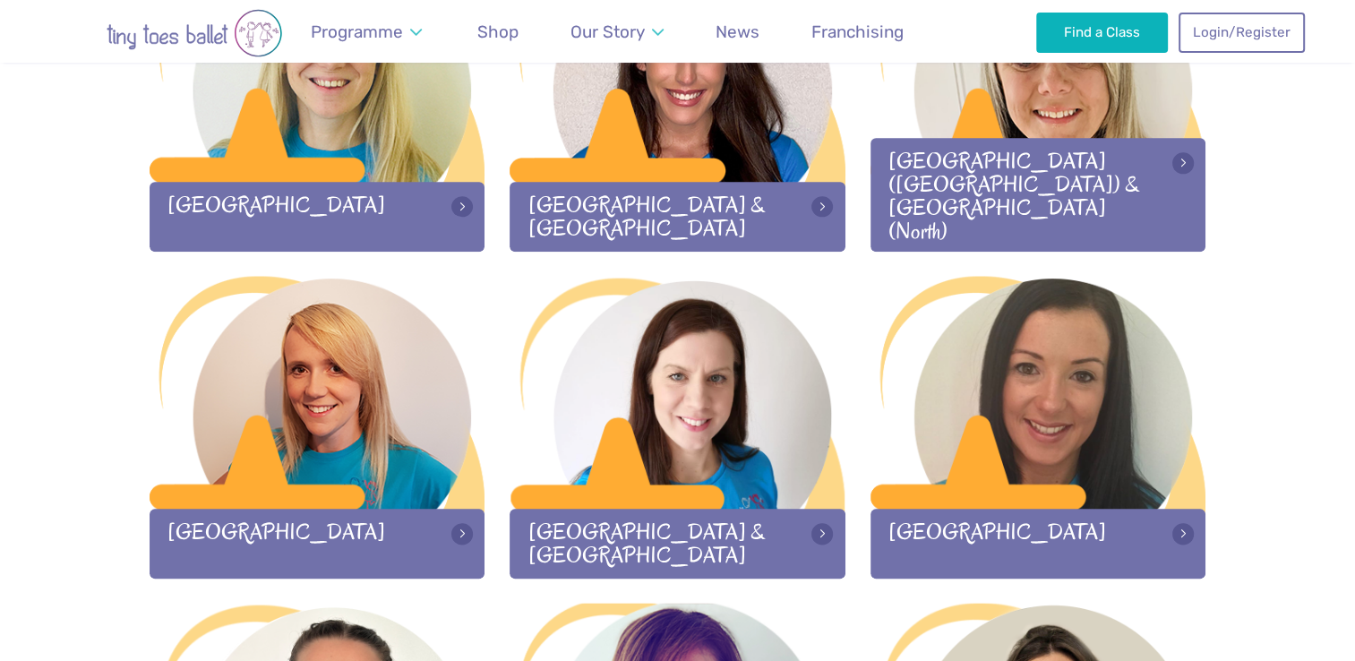
scroll to position [2010, 0]
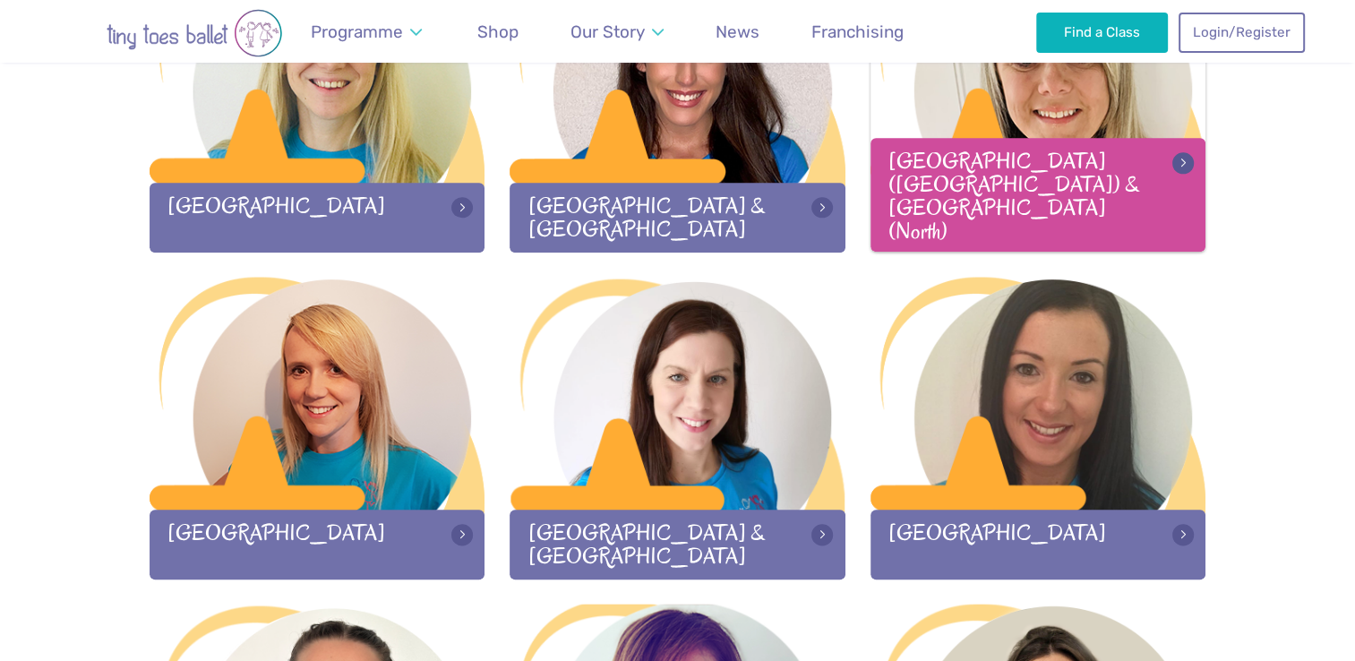
click at [1110, 147] on div at bounding box center [1039, 67] width 336 height 236
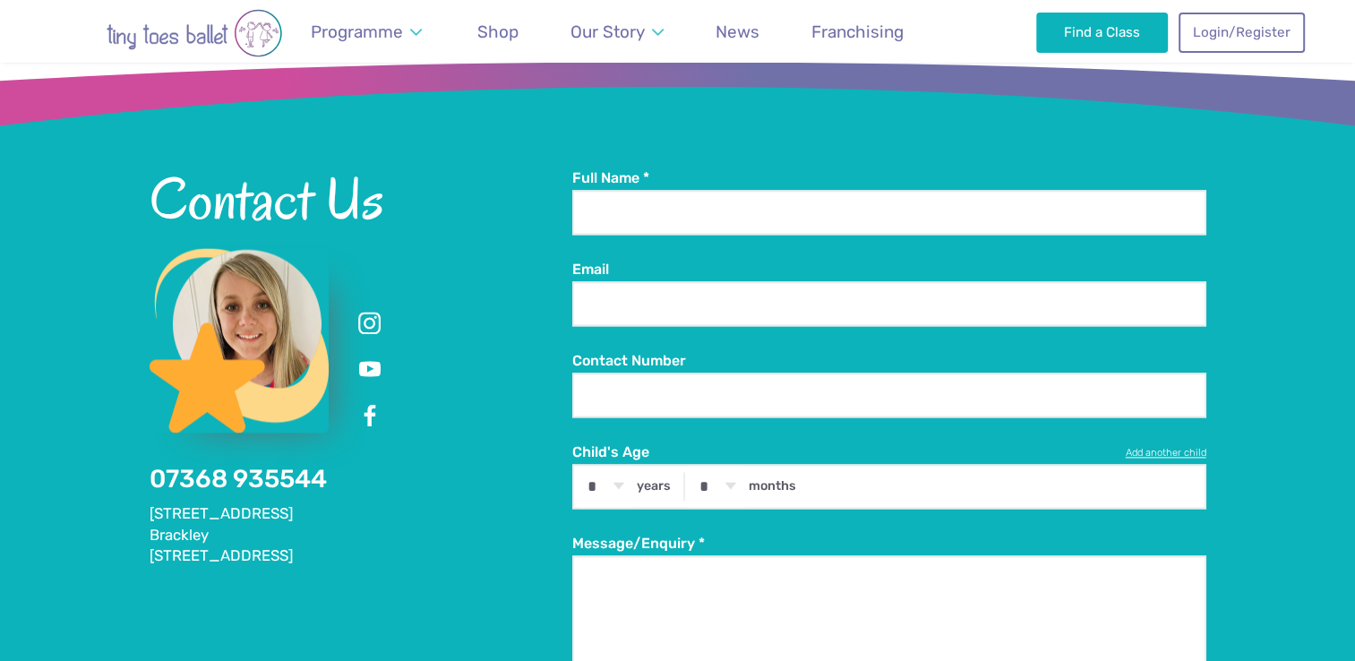
scroll to position [2477, 0]
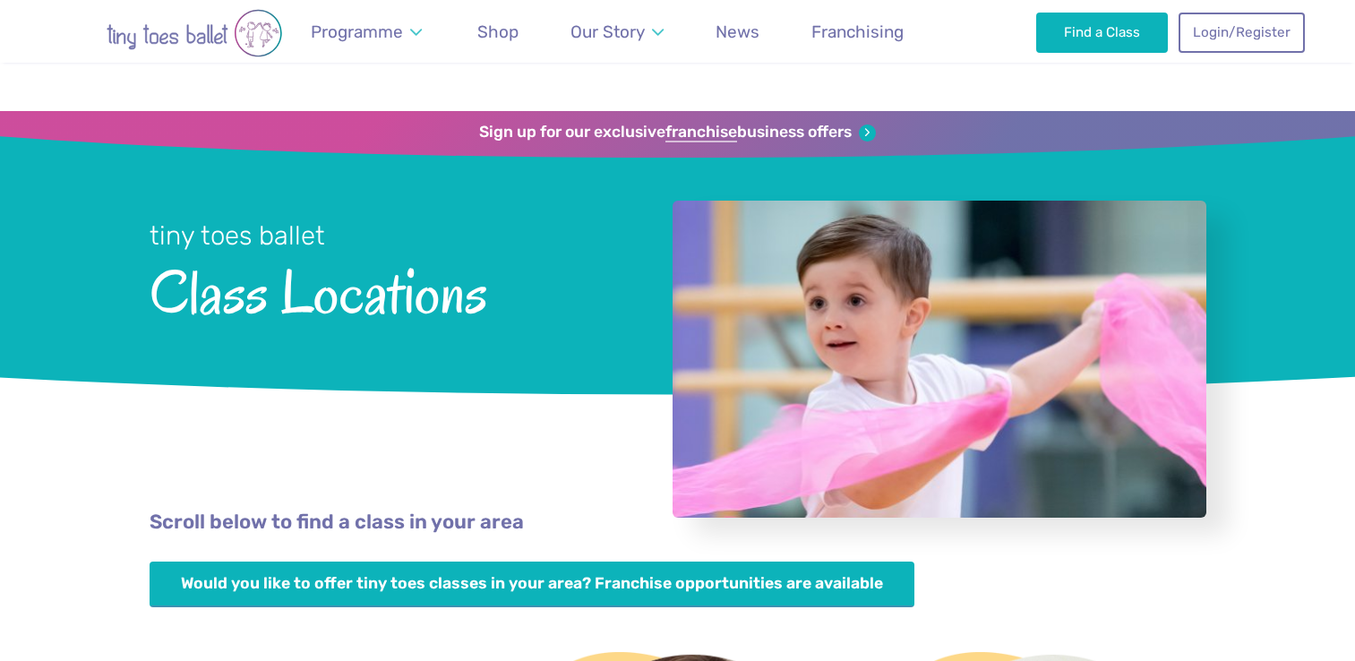
scroll to position [2010, 0]
